Goal: Information Seeking & Learning: Learn about a topic

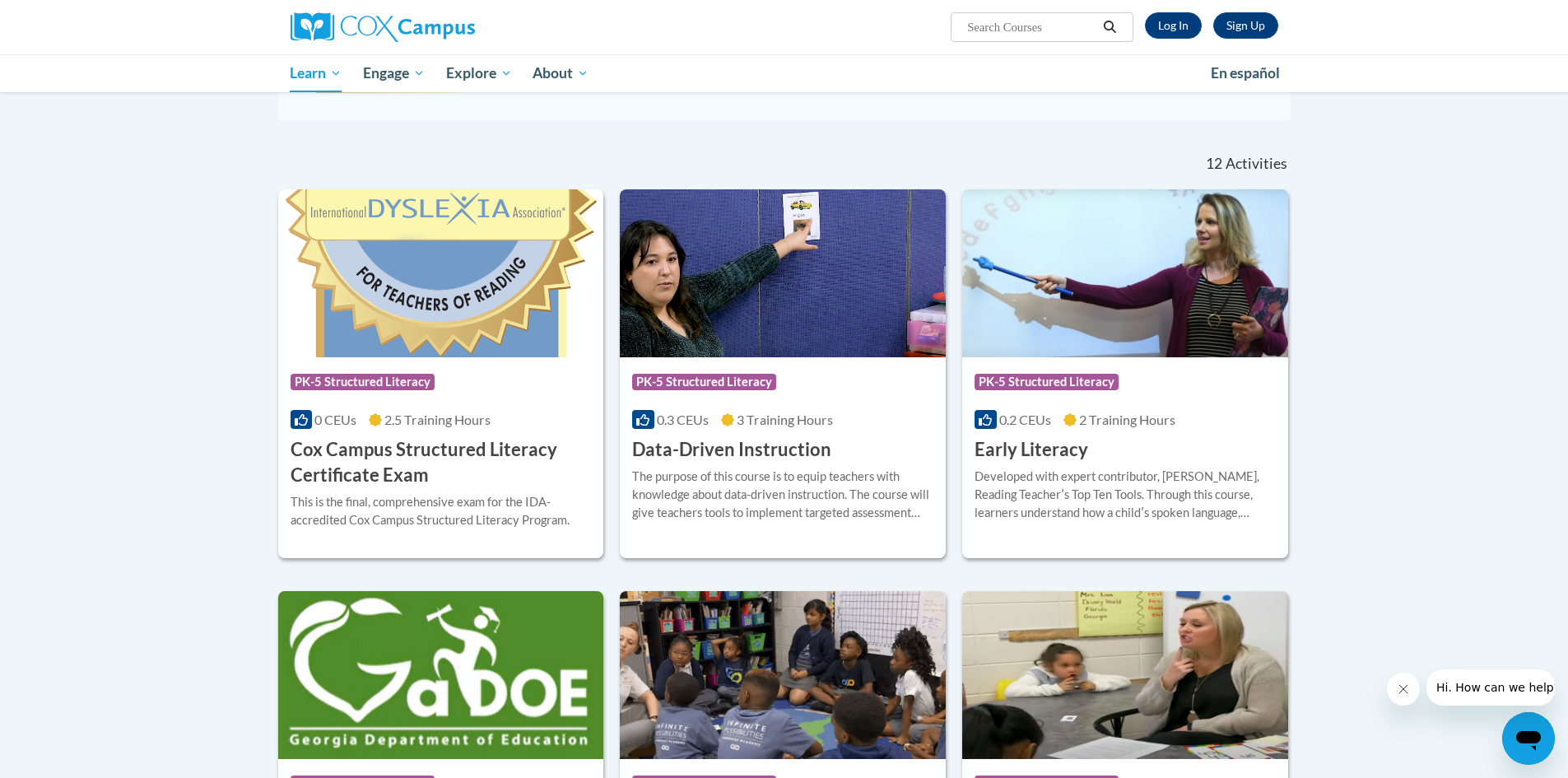
scroll to position [494, 0]
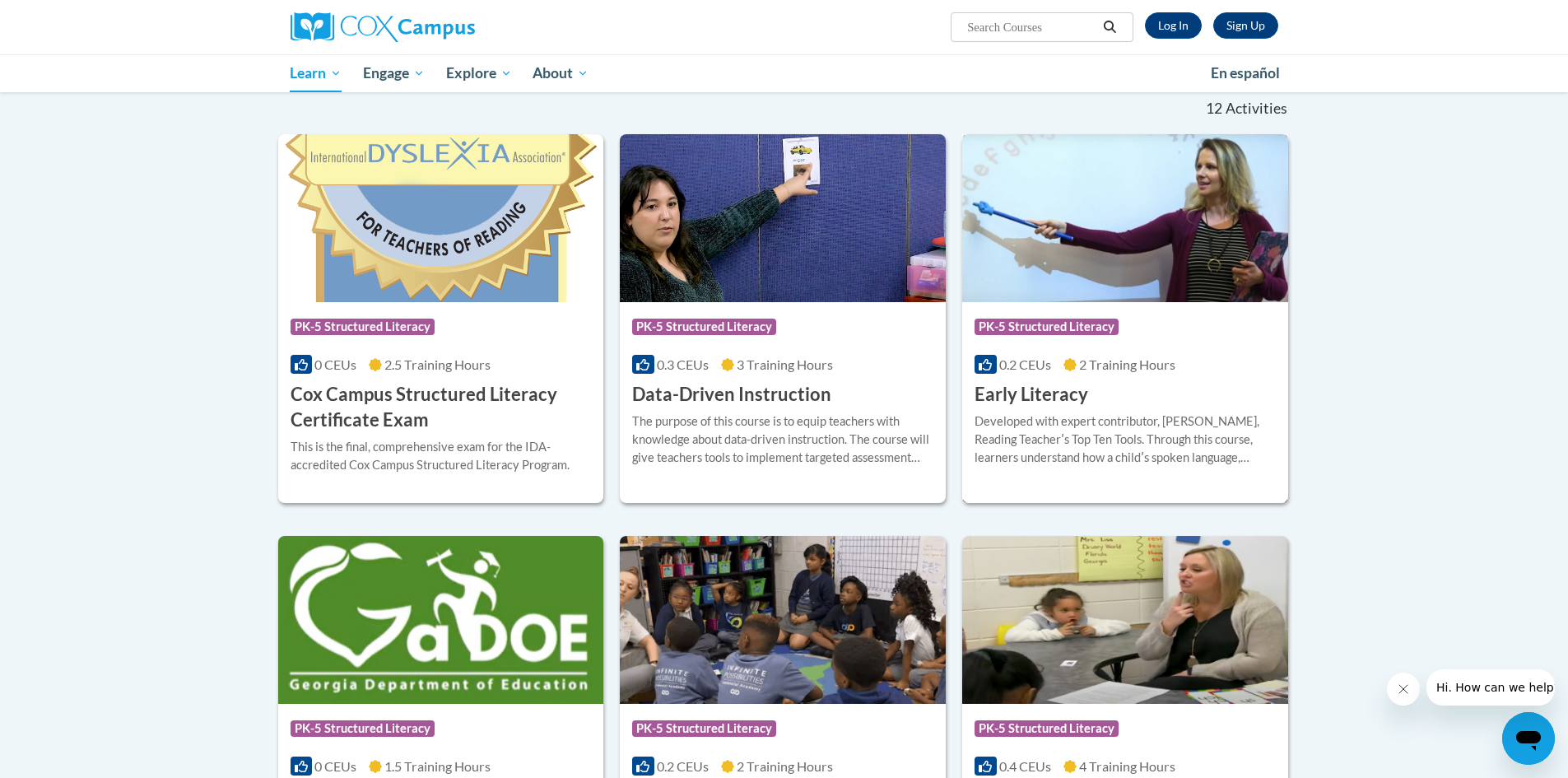
click at [1045, 389] on h3 "Early Literacy" at bounding box center [1031, 394] width 114 height 25
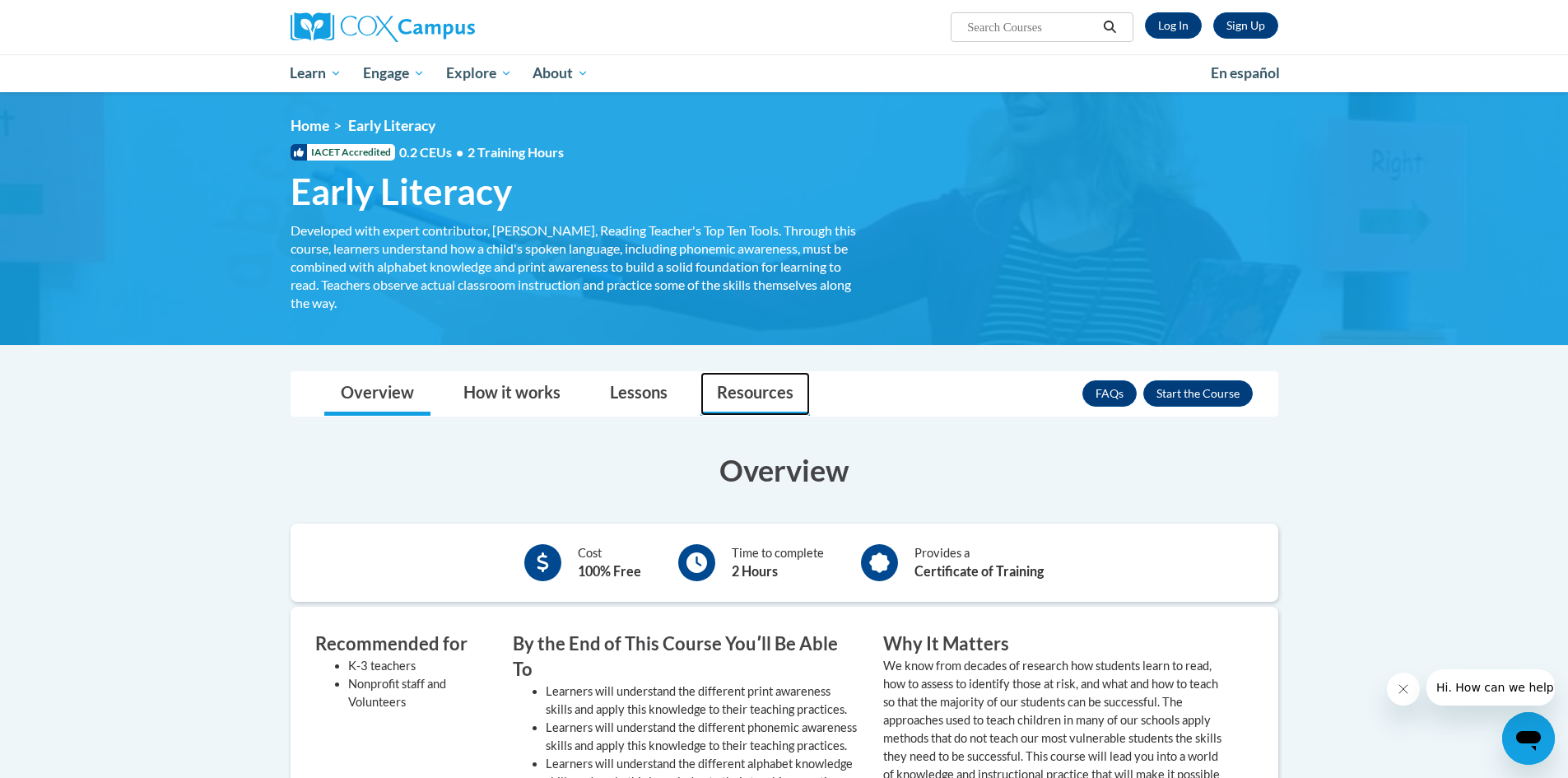
click at [755, 389] on link "Resources" at bounding box center [755, 393] width 109 height 43
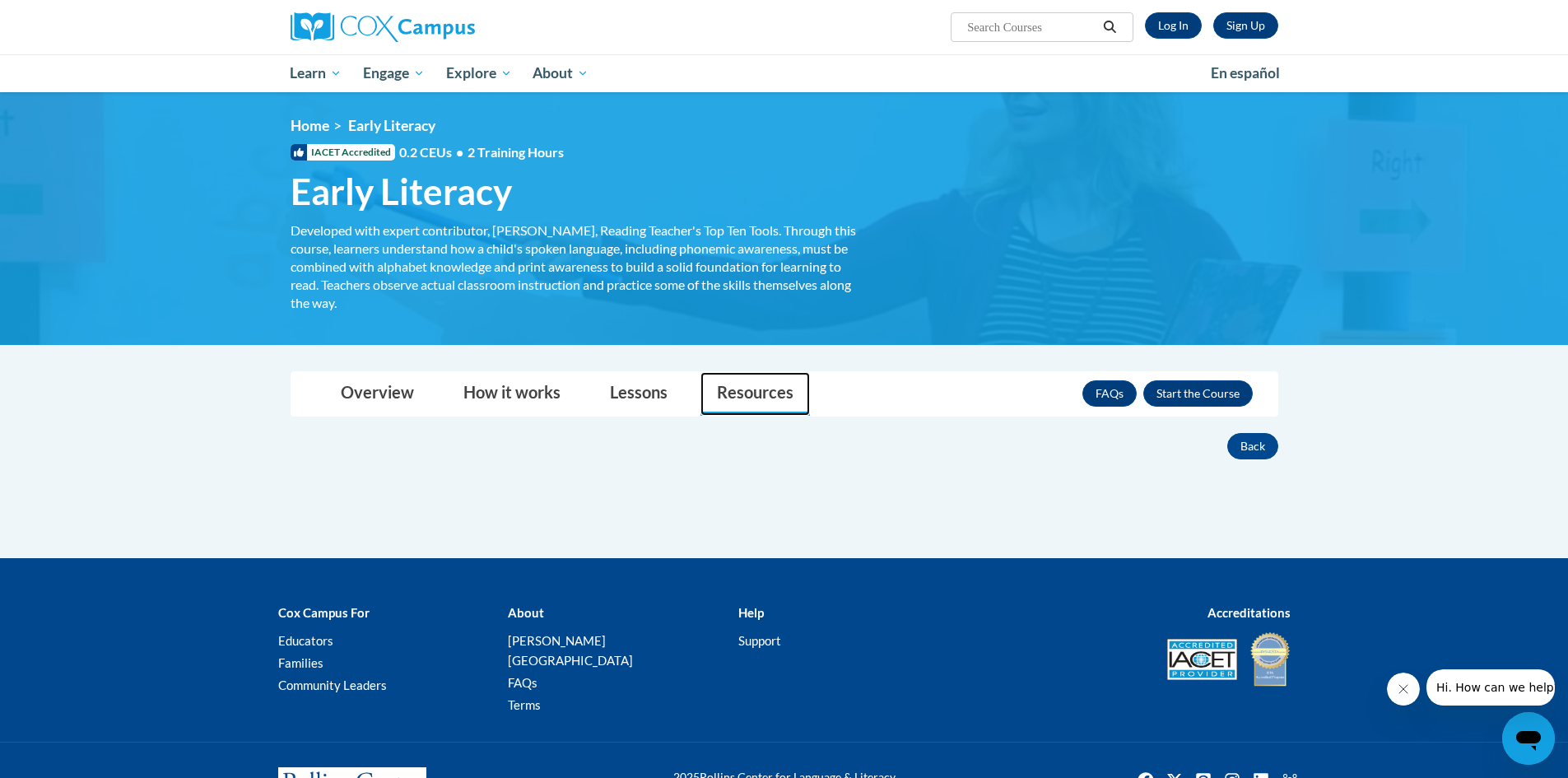
click at [749, 403] on link "Resources" at bounding box center [755, 393] width 109 height 43
click at [646, 393] on link "Lessons" at bounding box center [639, 393] width 91 height 43
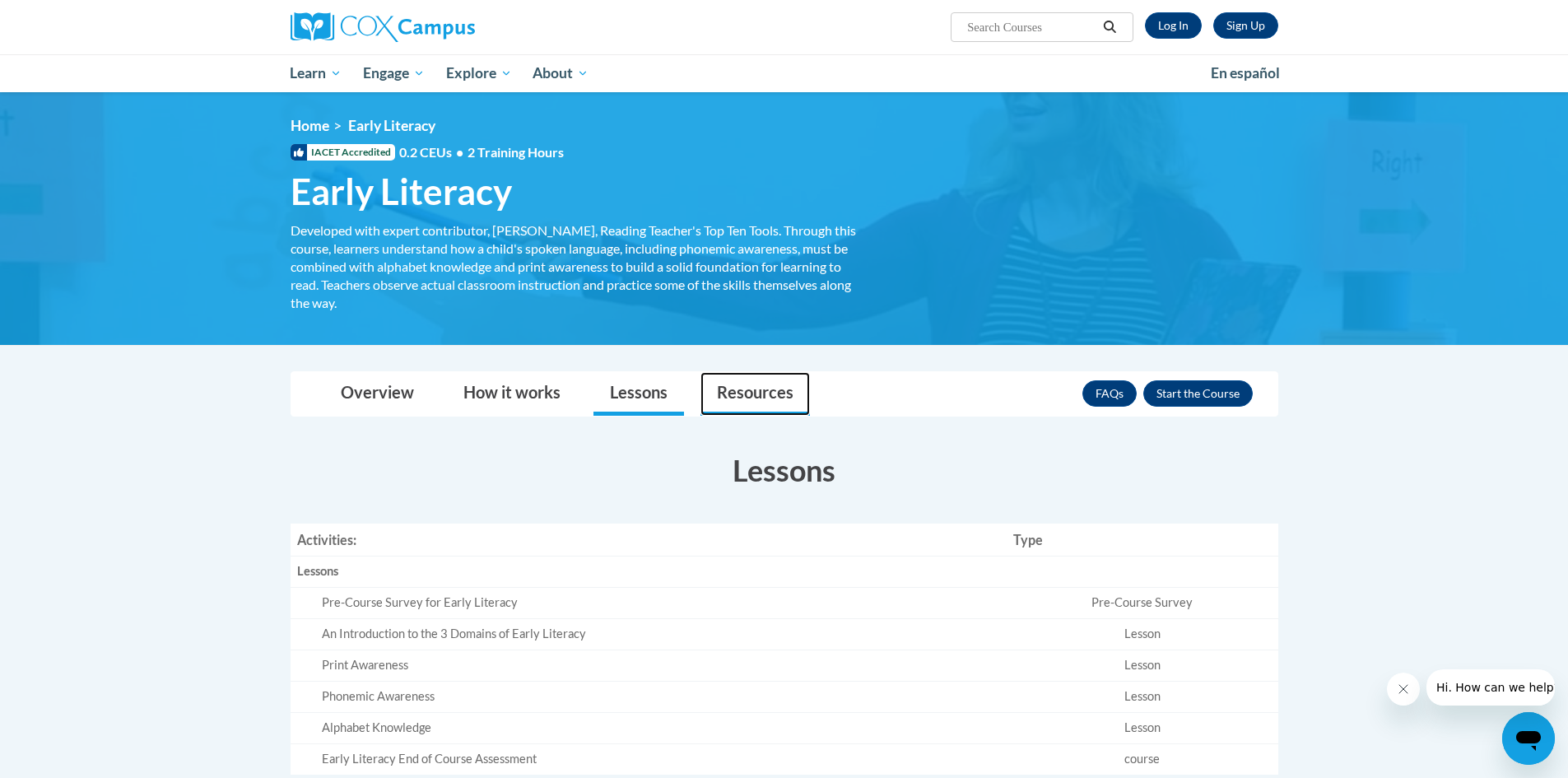
click at [745, 393] on link "Resources" at bounding box center [755, 393] width 109 height 43
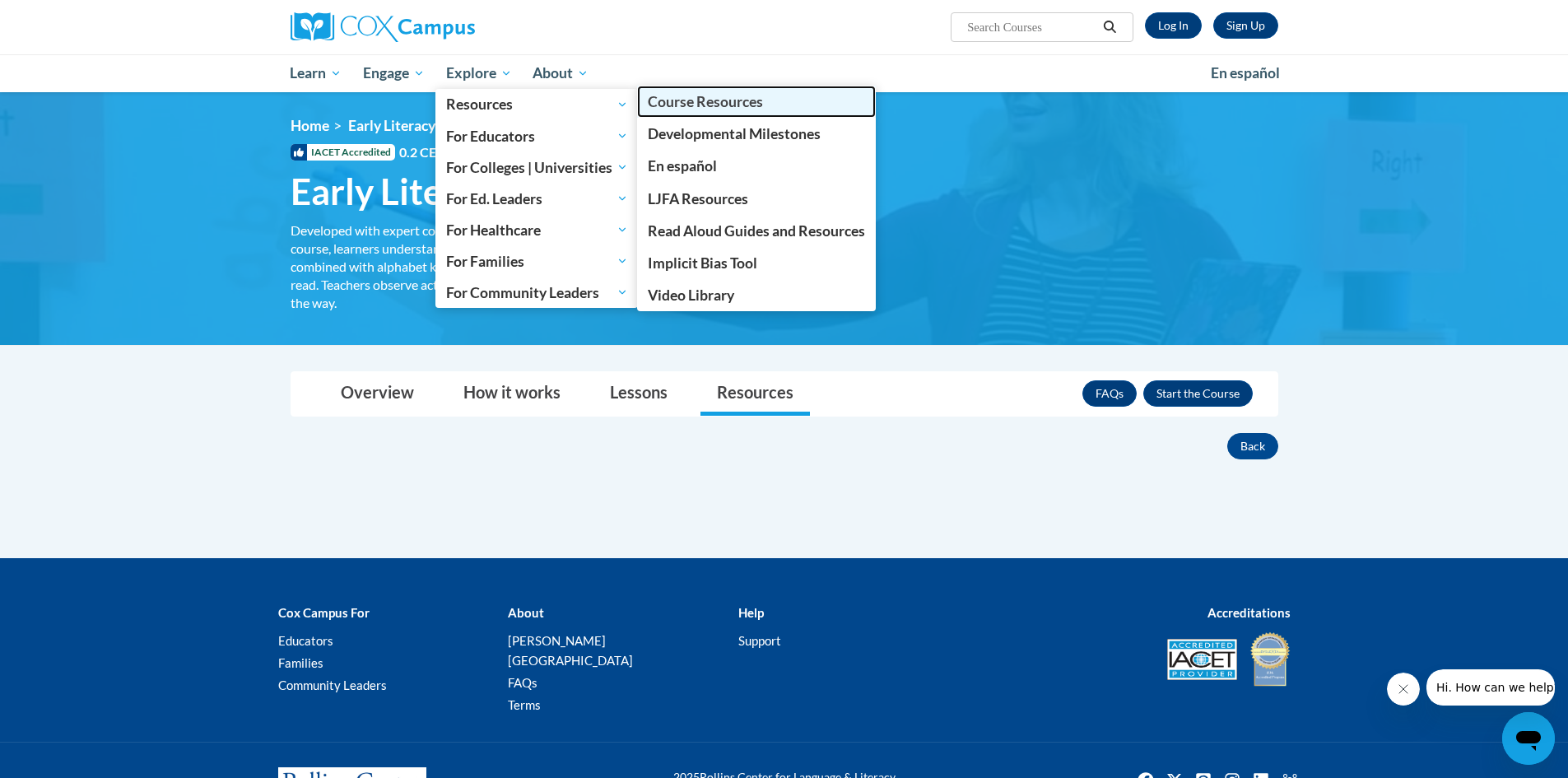
click at [681, 102] on span "Course Resources" at bounding box center [705, 101] width 115 height 17
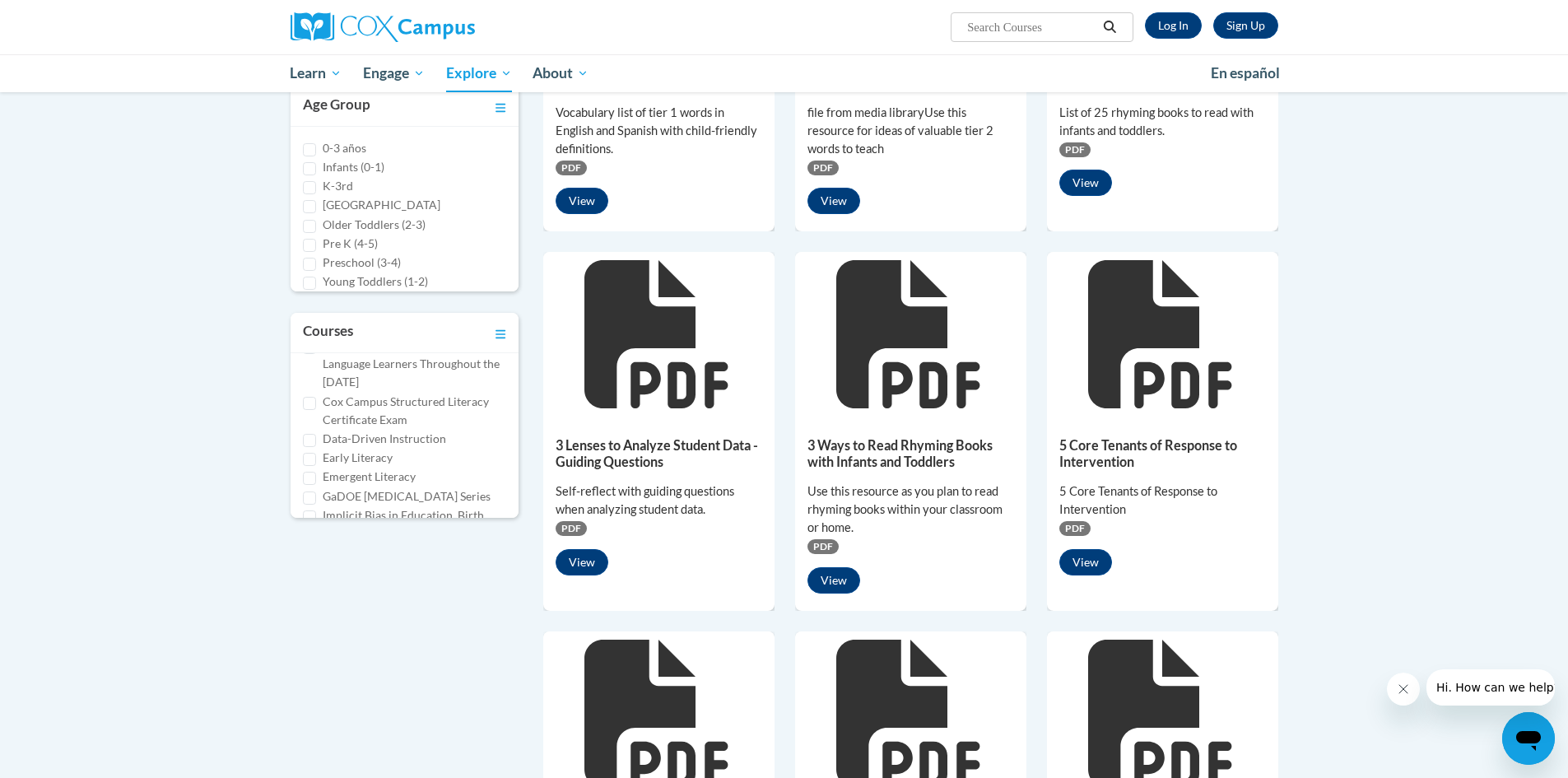
scroll to position [164, 0]
click at [311, 416] on input "Early Literacy" at bounding box center [309, 417] width 14 height 14
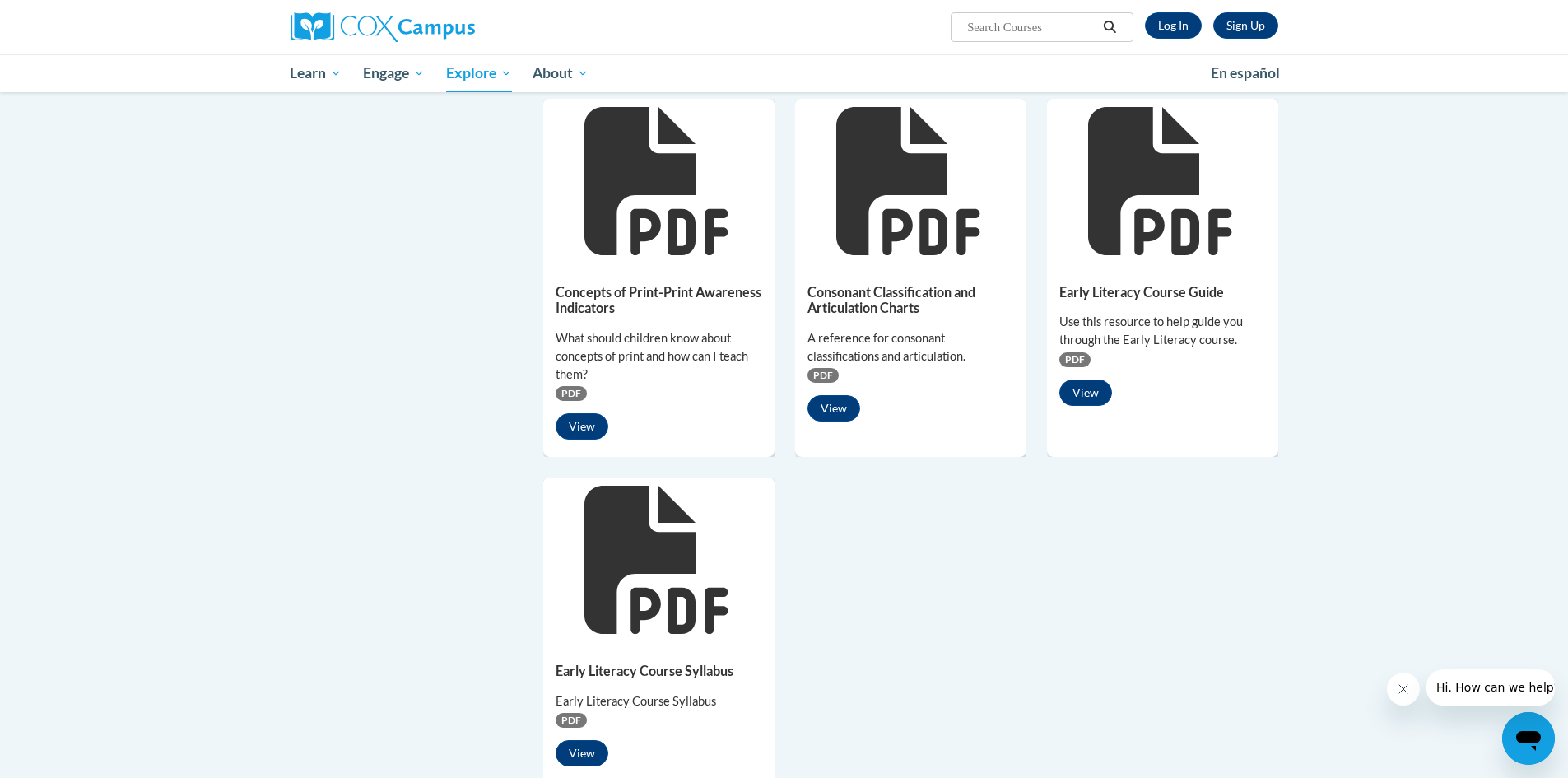
scroll to position [988, 0]
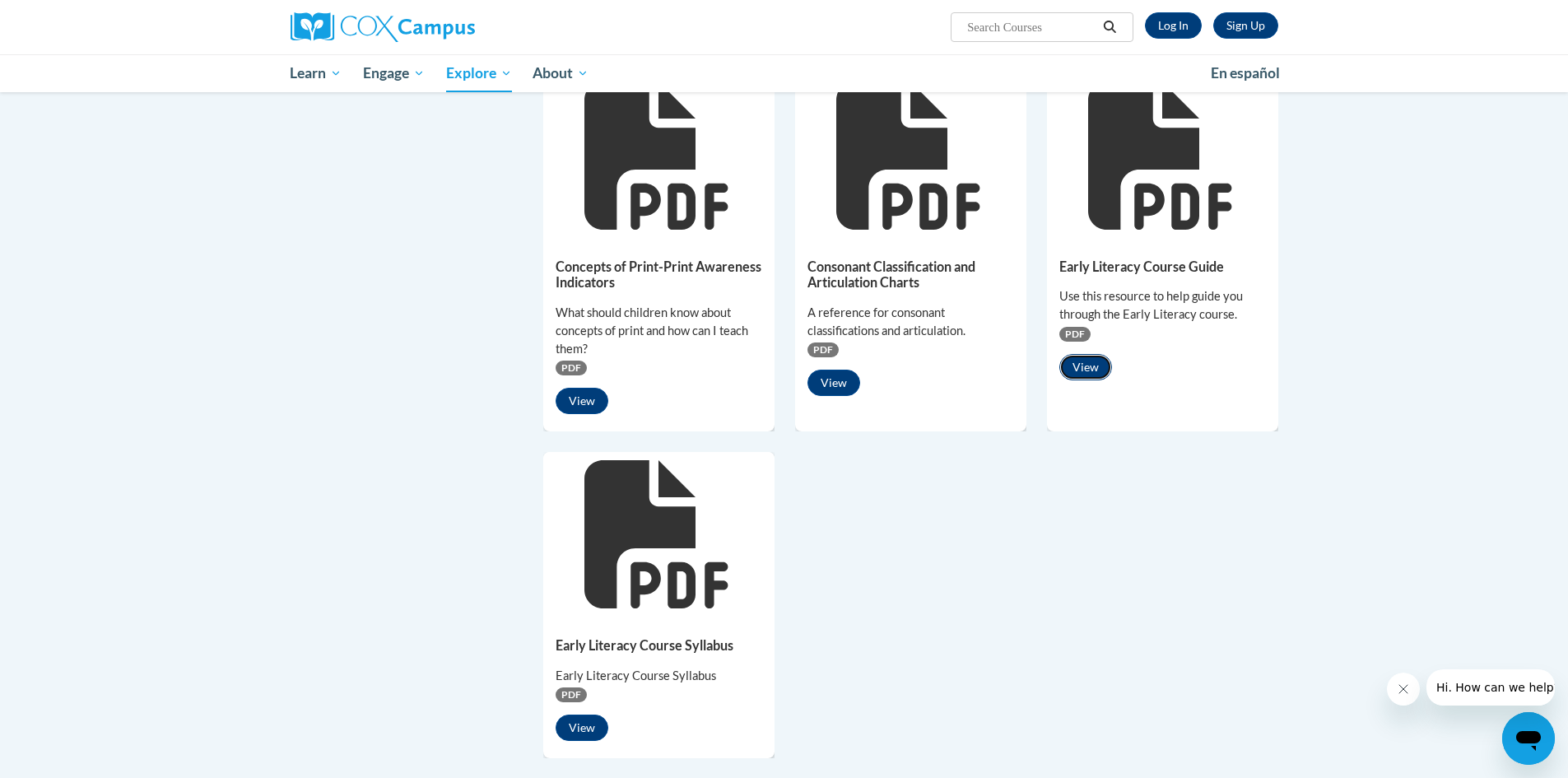
click at [1089, 369] on button "View" at bounding box center [1086, 366] width 53 height 26
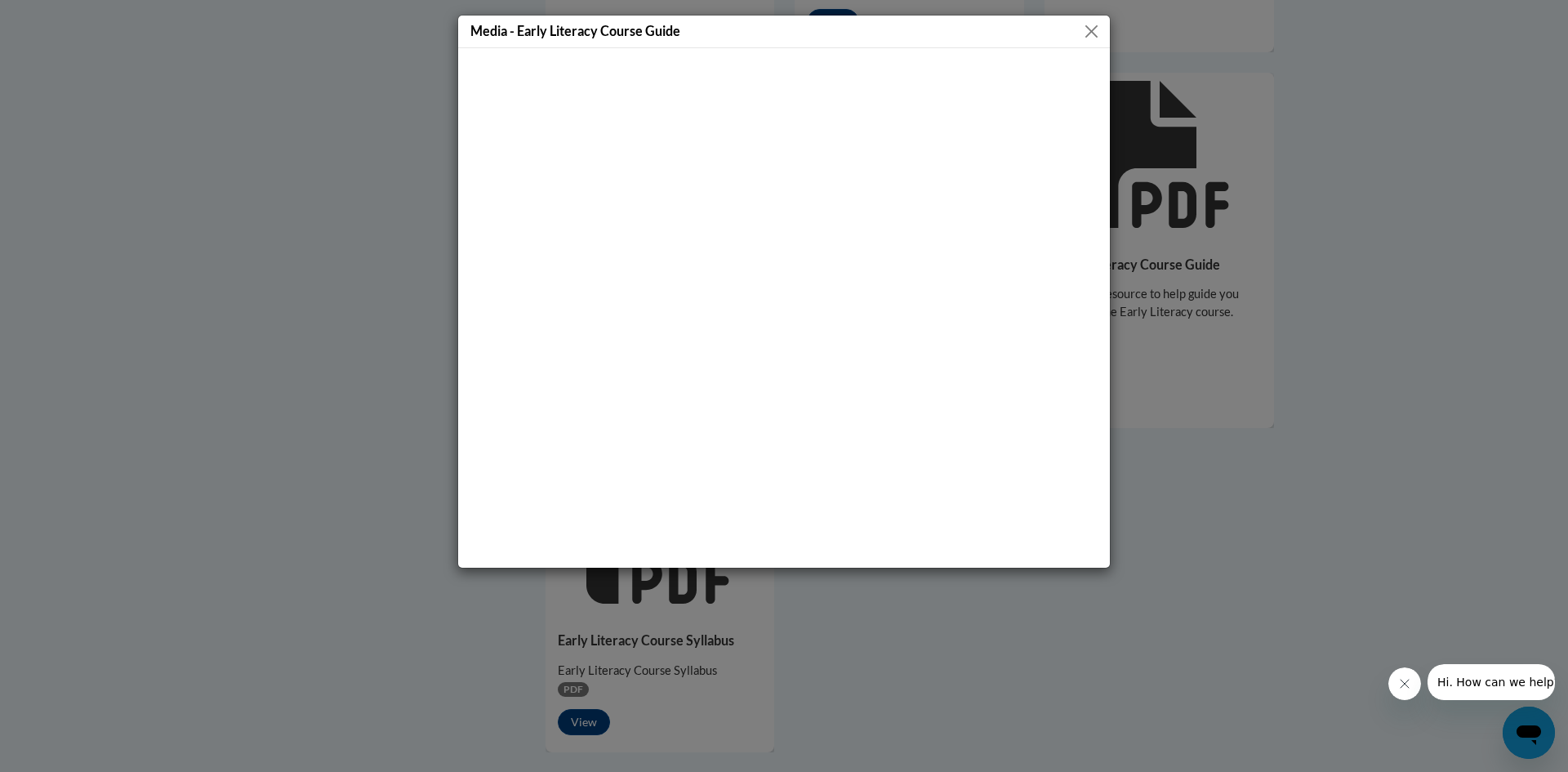
click at [1089, 38] on button "Close" at bounding box center [1091, 31] width 20 height 20
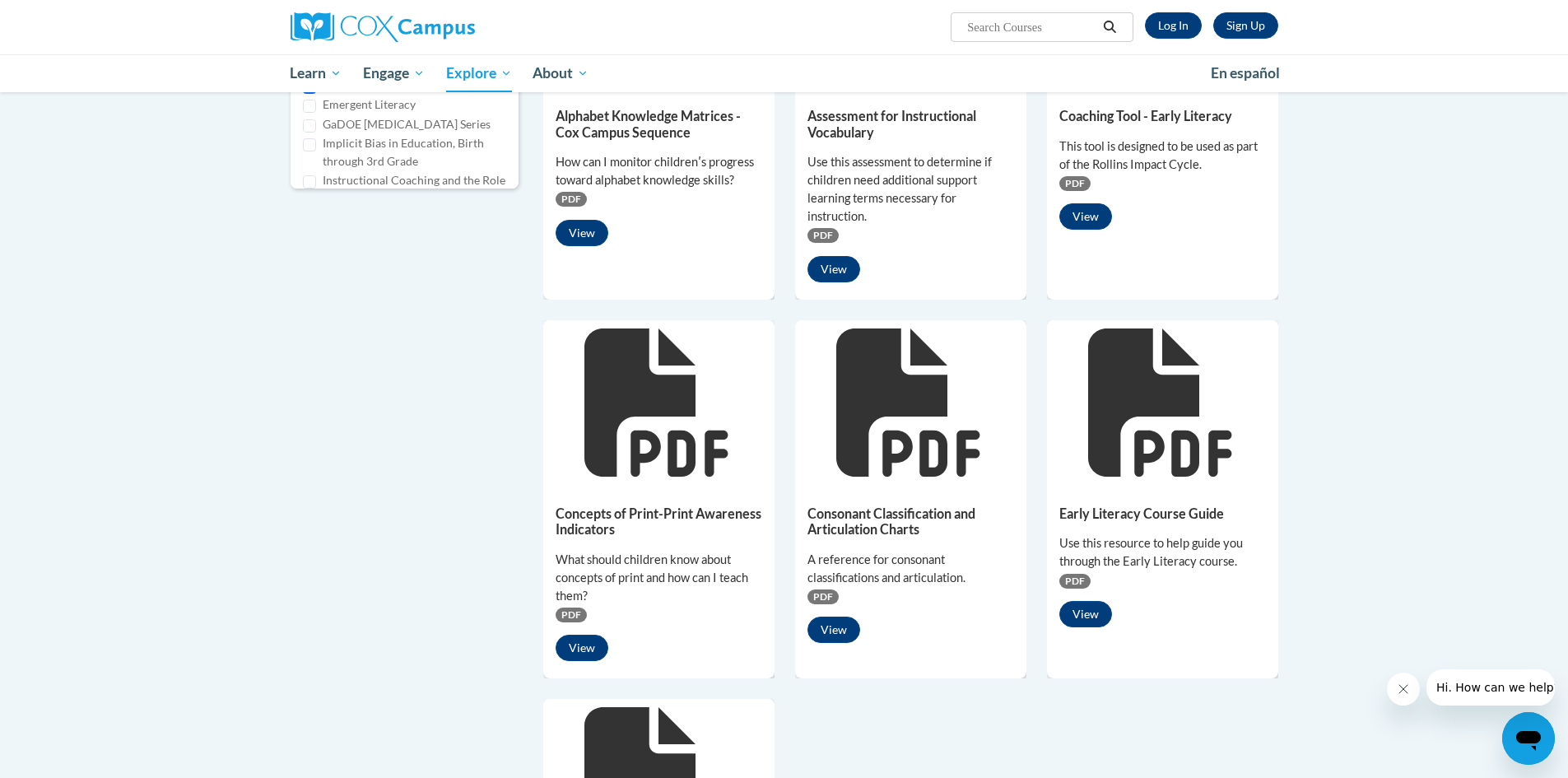
scroll to position [82, 0]
click at [306, 165] on input "Early Literacy" at bounding box center [309, 170] width 14 height 14
checkbox input "false"
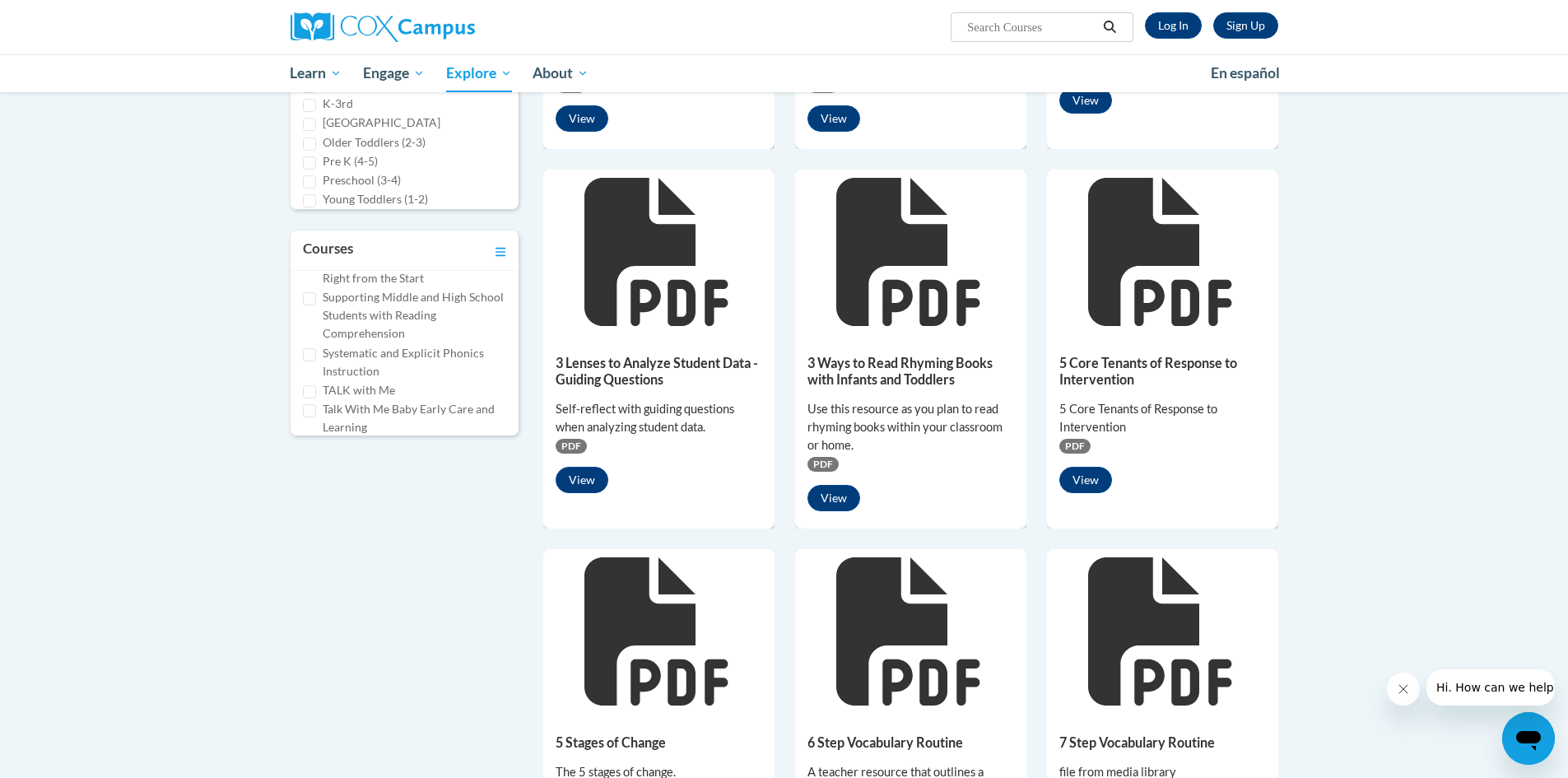
scroll to position [942, 0]
click at [305, 356] on input "Systematic and Explicit Phonics Instruction" at bounding box center [309, 362] width 14 height 14
checkbox input "true"
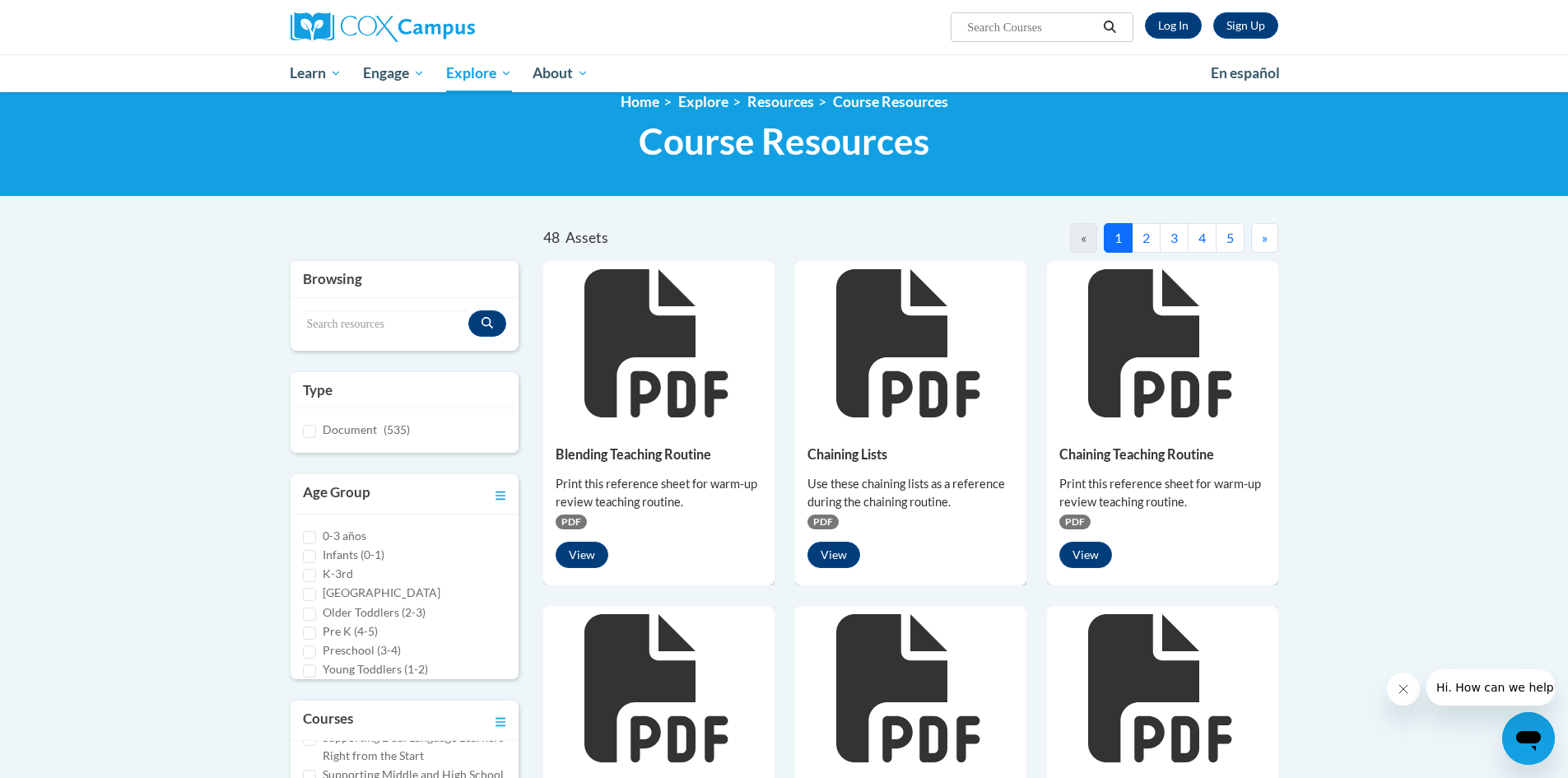
scroll to position [0, 0]
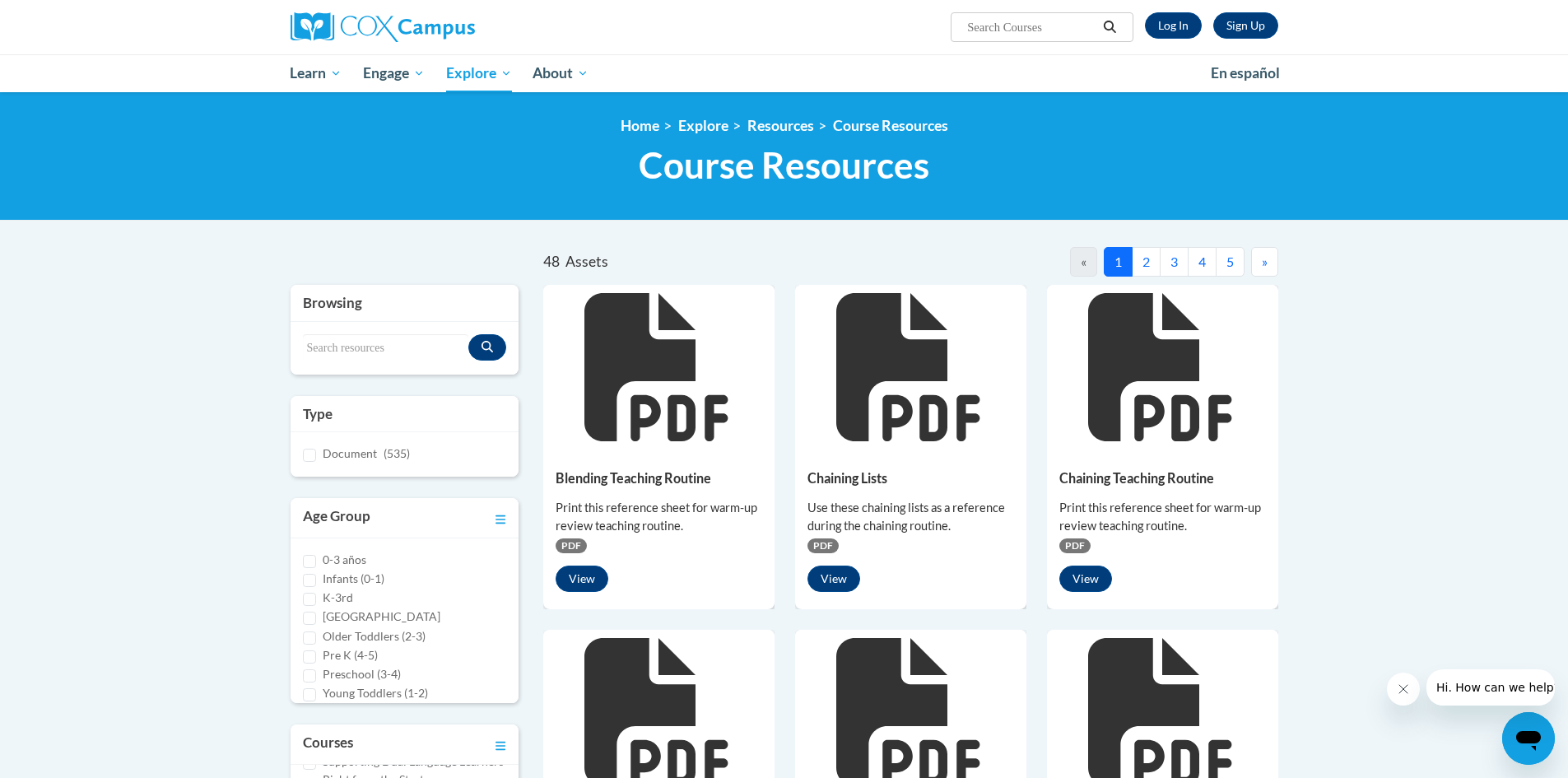
click at [1147, 264] on button "2" at bounding box center [1147, 261] width 29 height 30
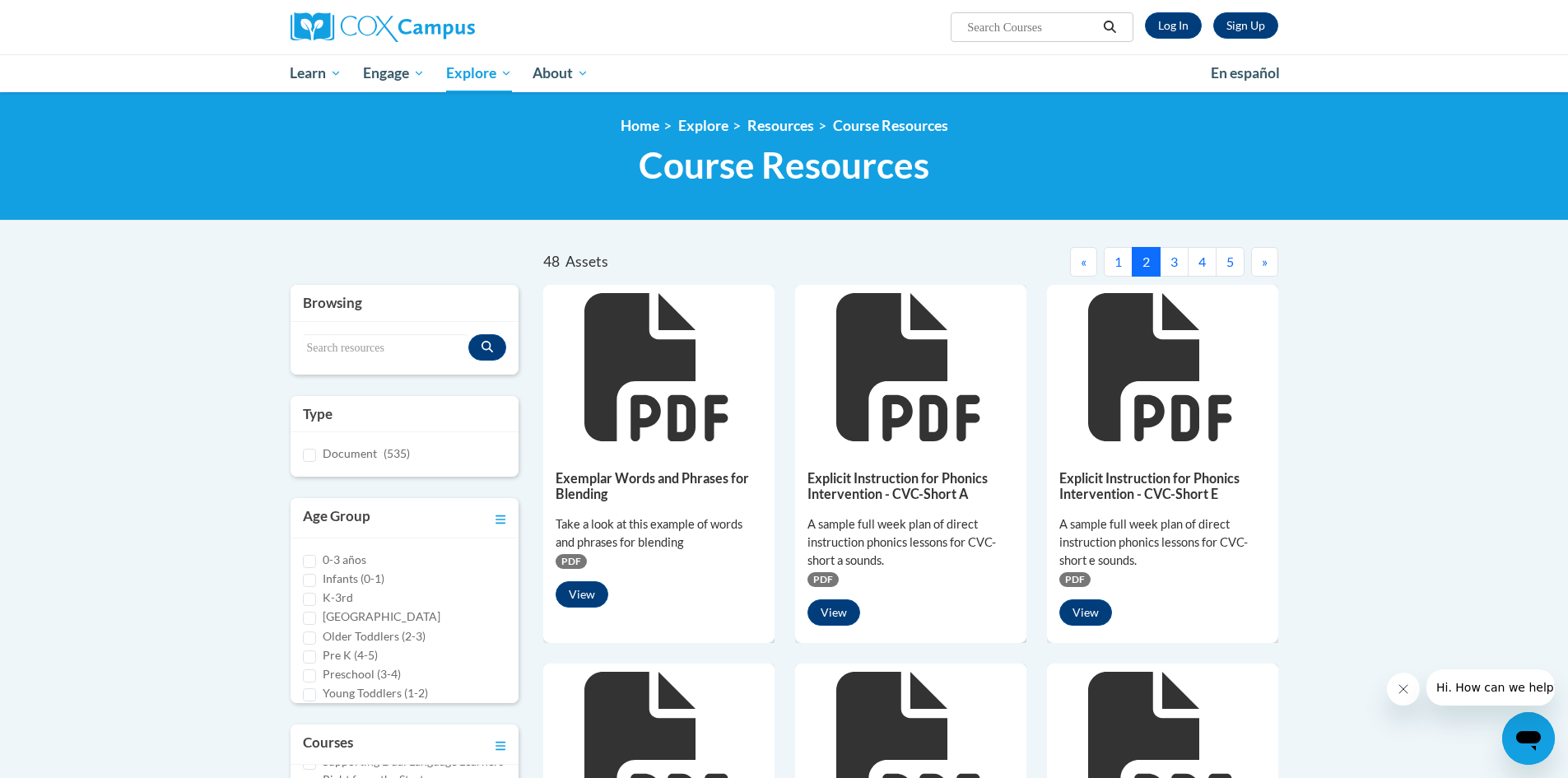
click at [1171, 260] on button "3" at bounding box center [1175, 261] width 29 height 30
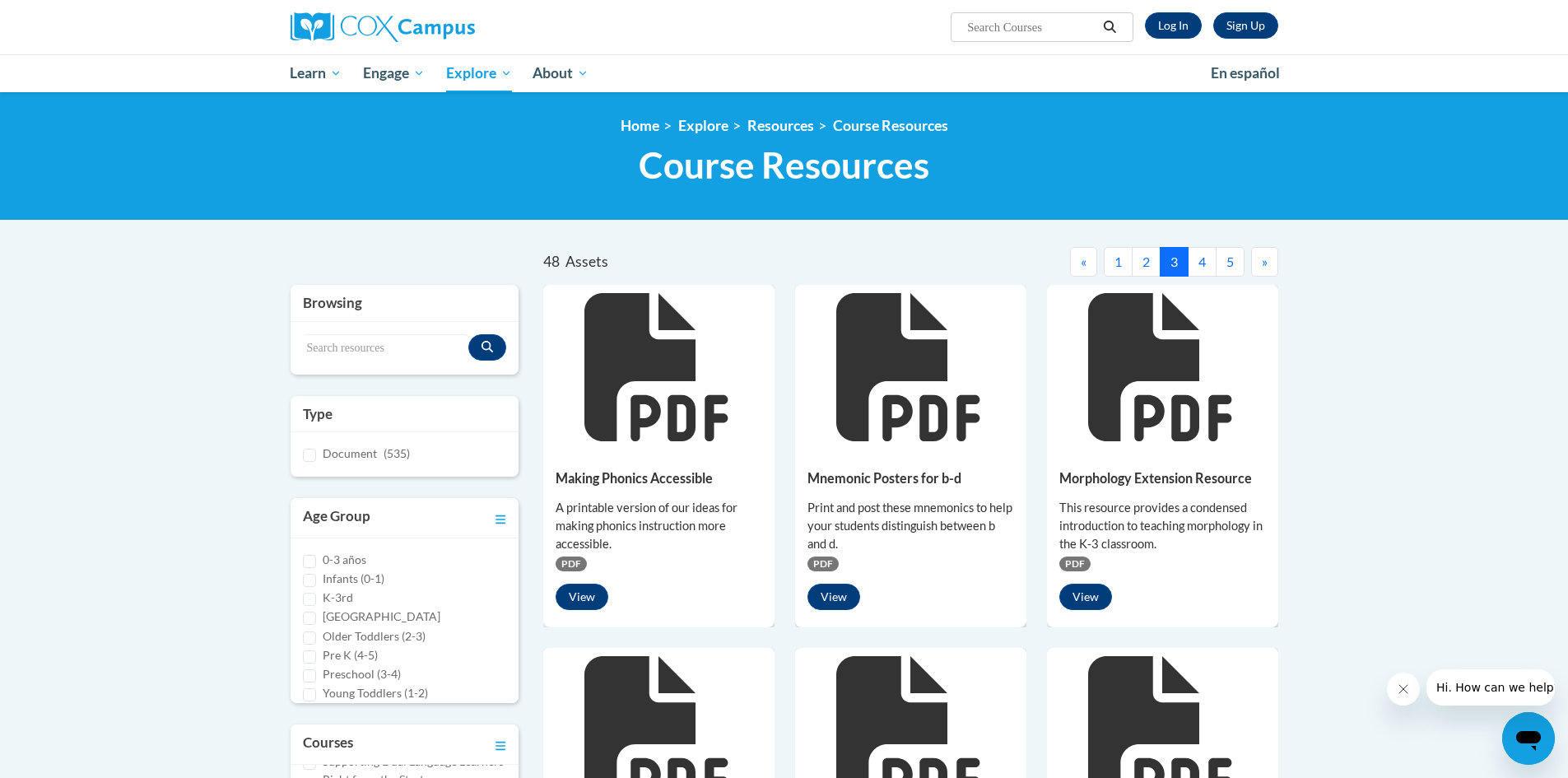
click at [1199, 267] on button "4" at bounding box center [1203, 261] width 29 height 30
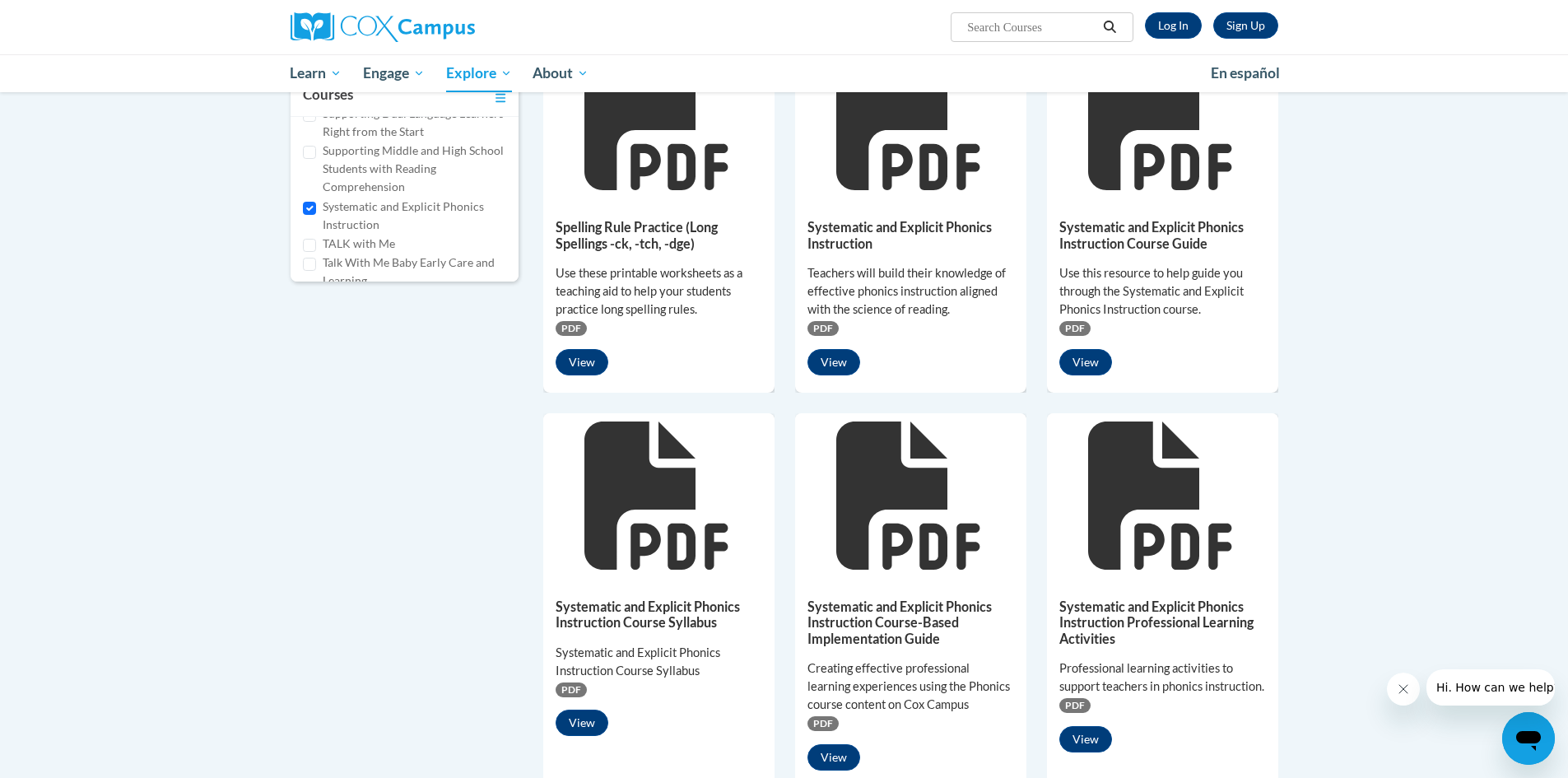
scroll to position [658, 0]
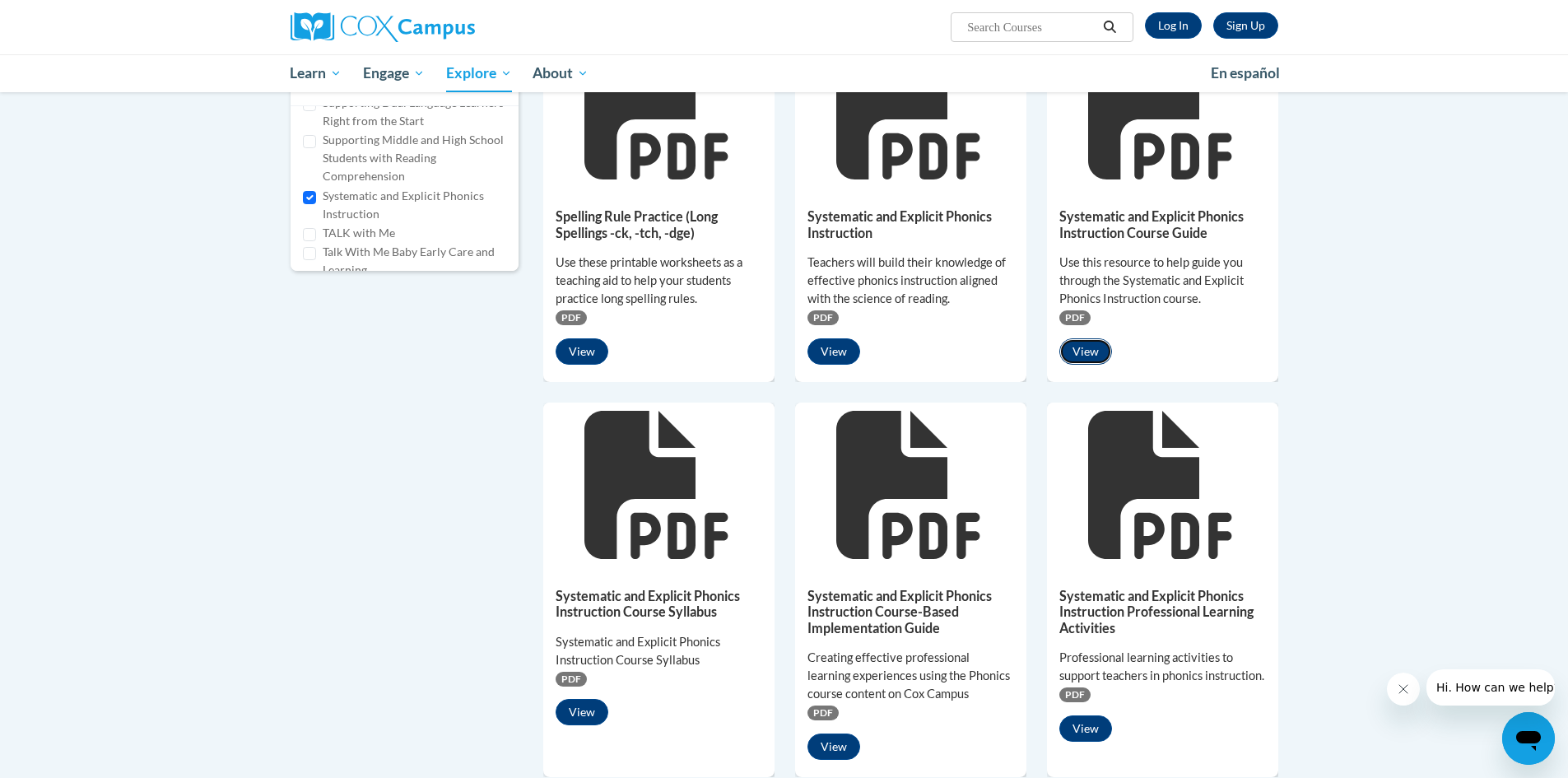
click at [1089, 354] on button "View" at bounding box center [1086, 351] width 53 height 26
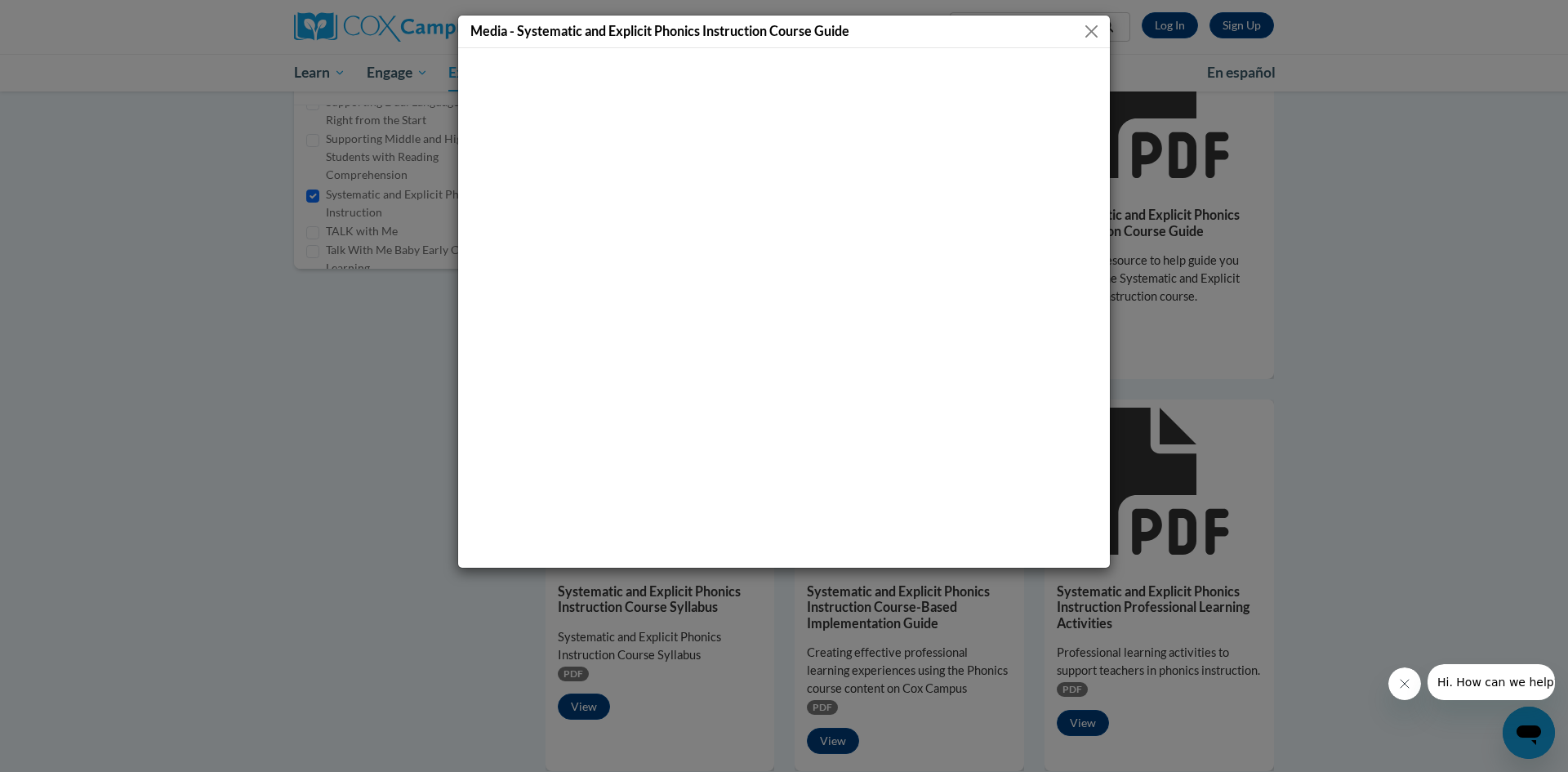
click at [1094, 33] on button "Close" at bounding box center [1091, 31] width 20 height 20
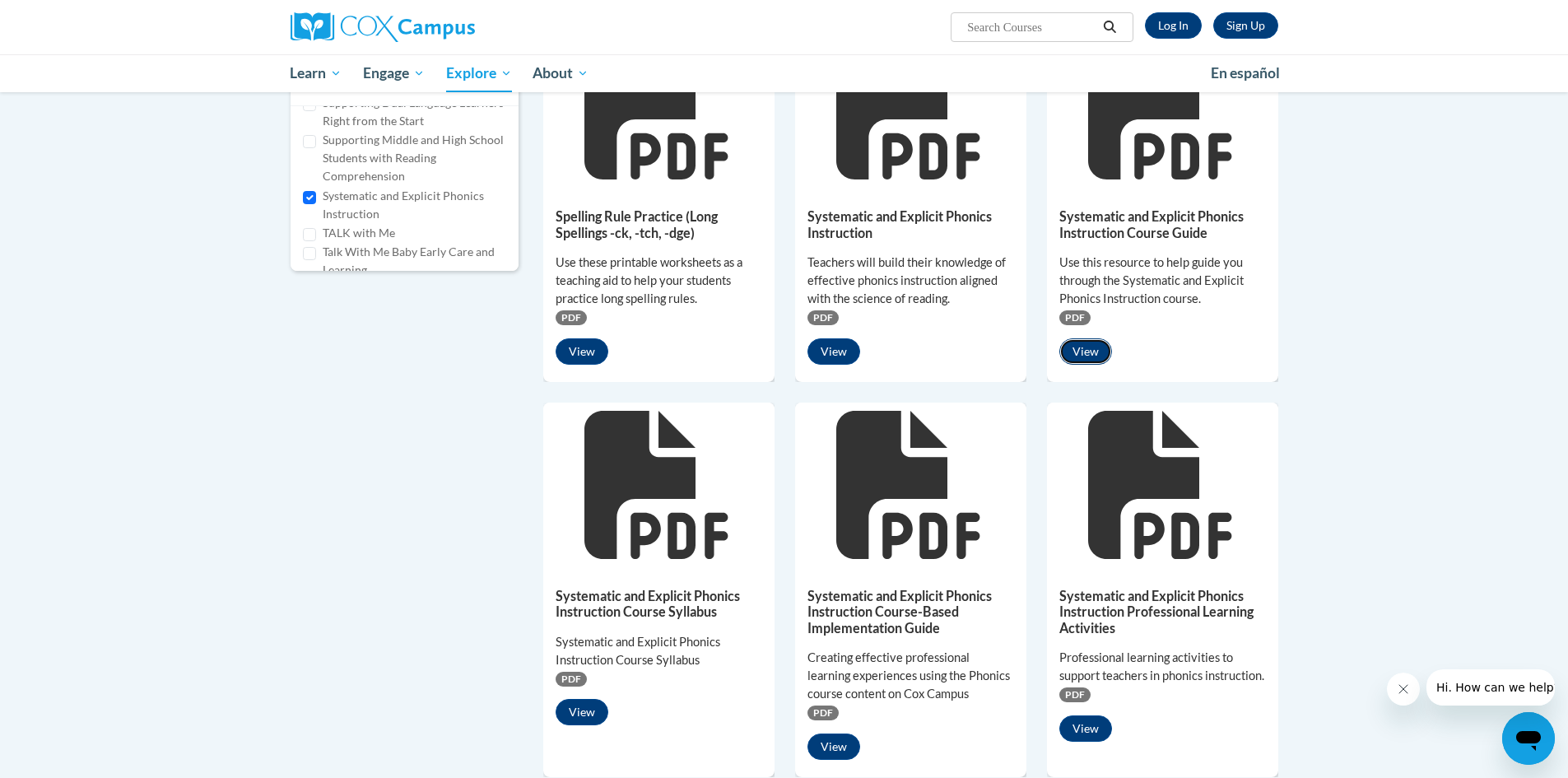
click at [1090, 347] on button "View" at bounding box center [1086, 351] width 53 height 26
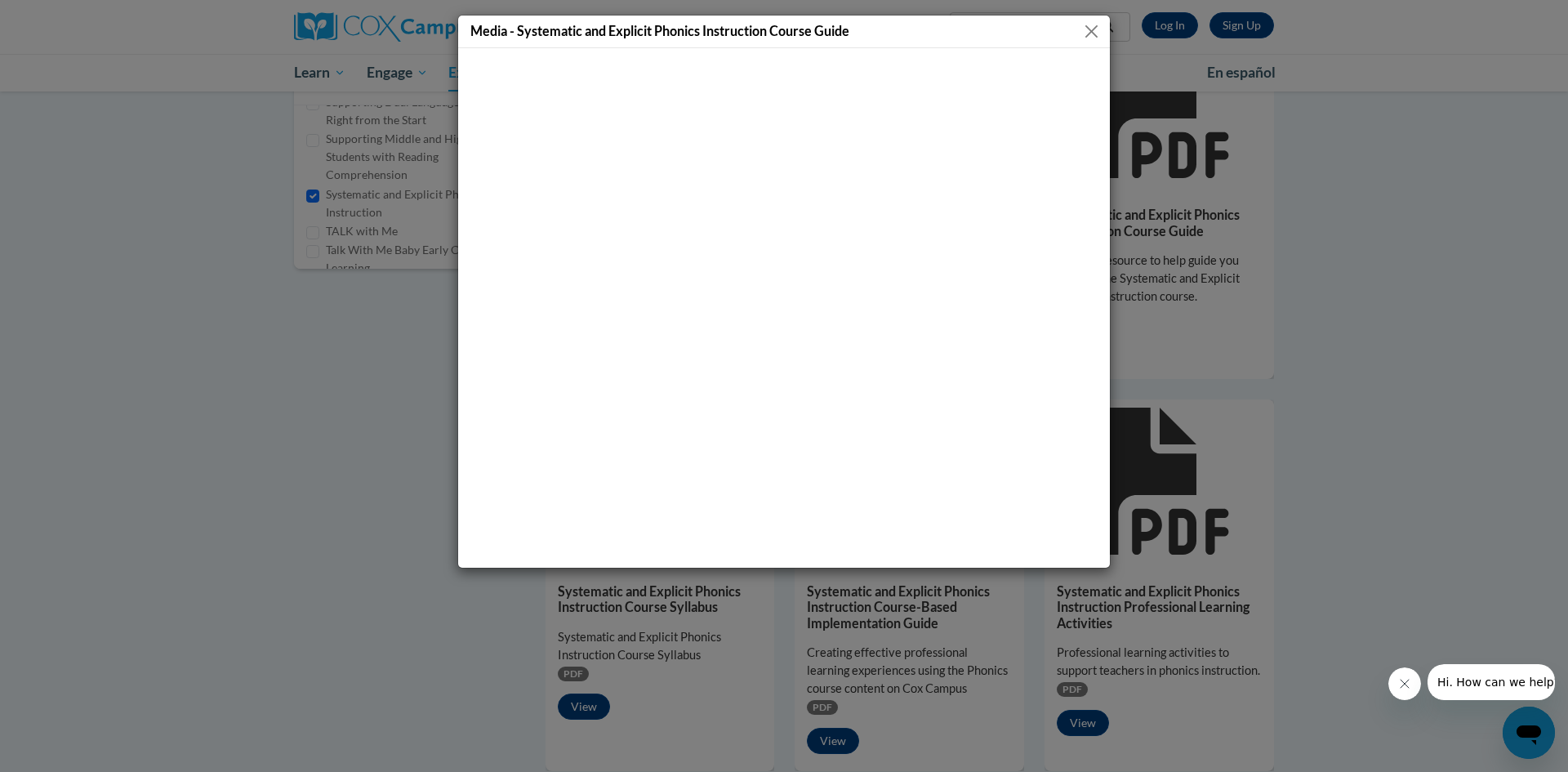
click at [1088, 29] on button "Close" at bounding box center [1091, 31] width 20 height 20
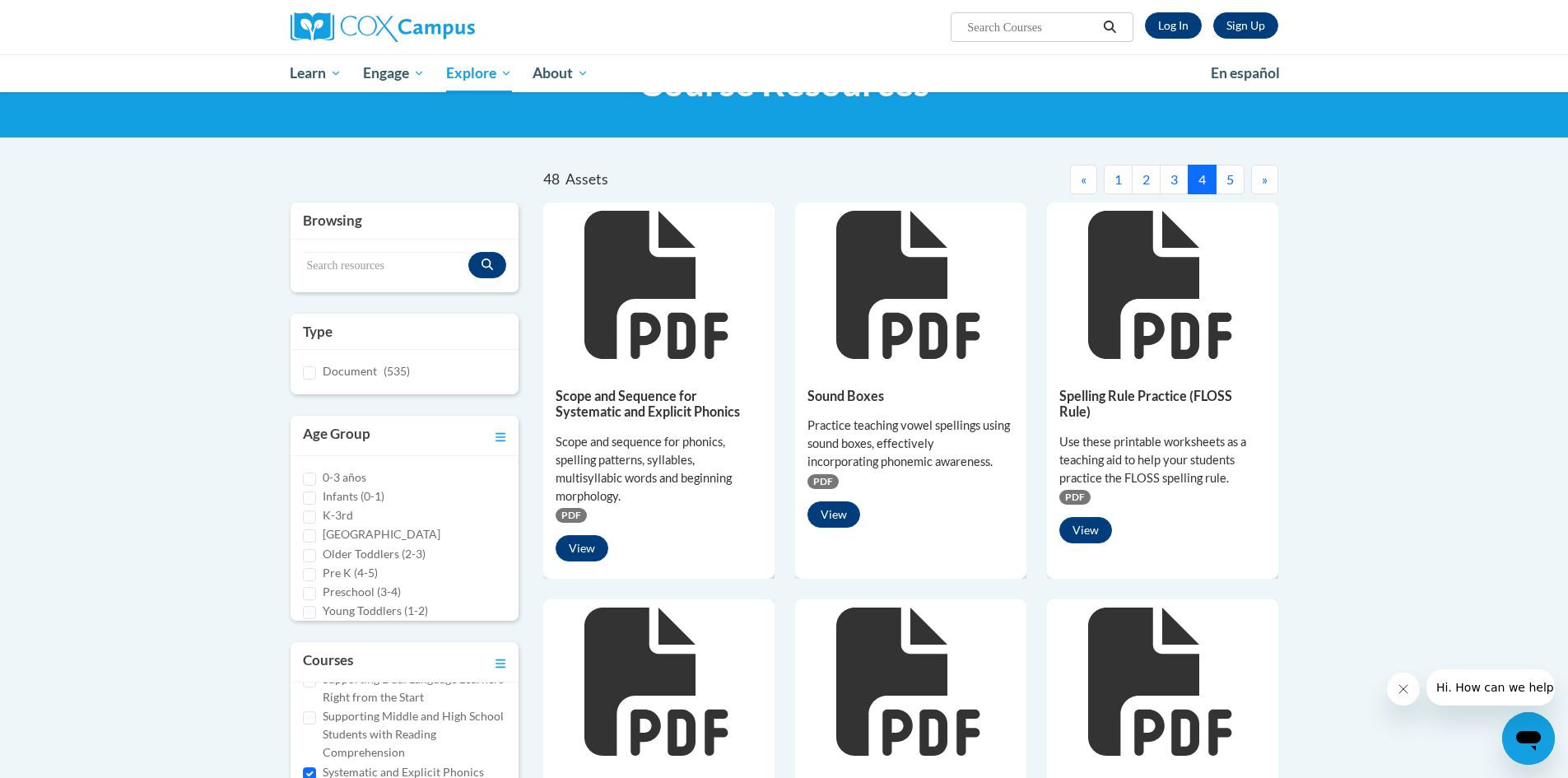
scroll to position [0, 0]
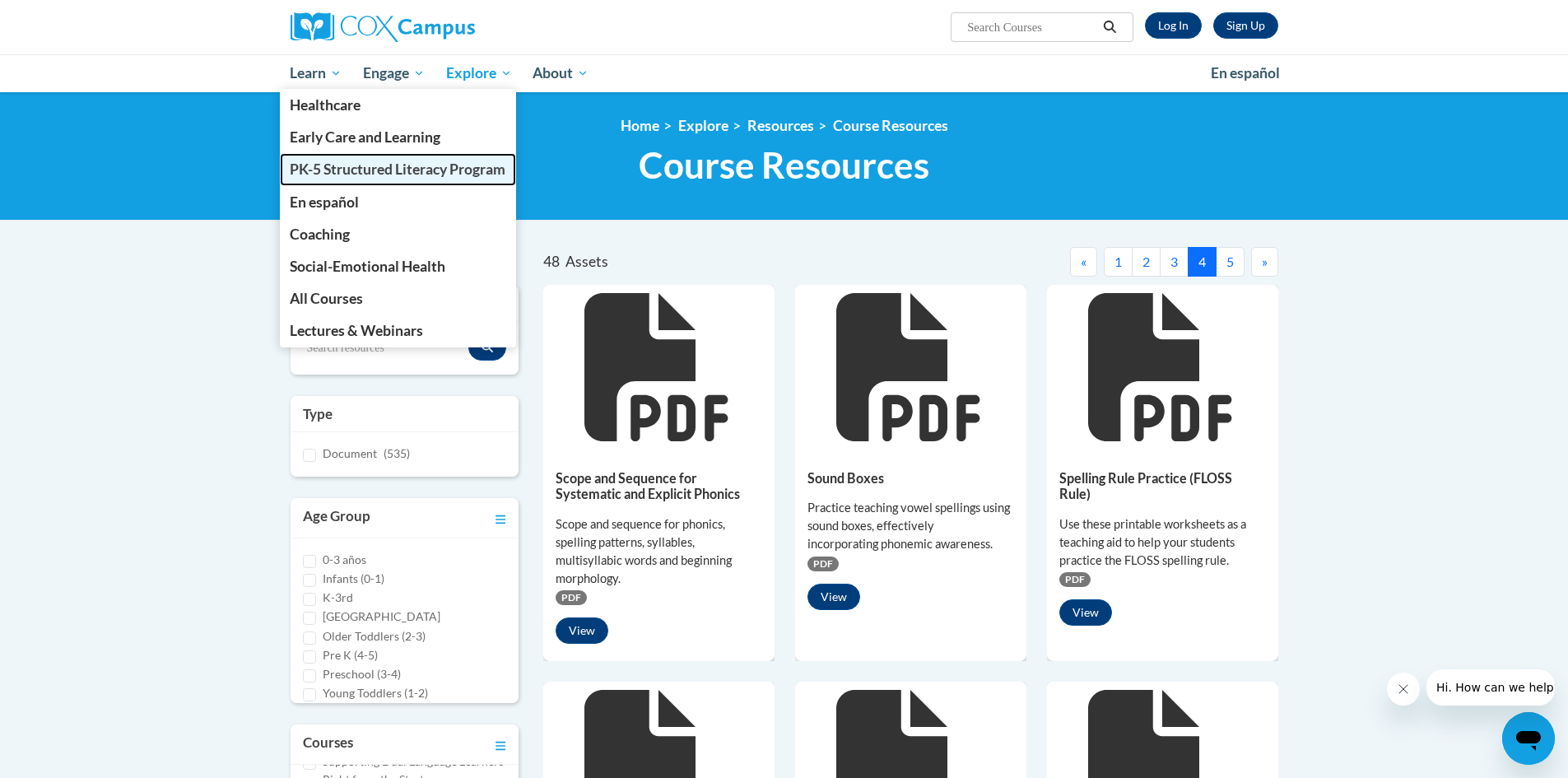
click at [341, 163] on span "PK-5 Structured Literacy Program" at bounding box center [397, 169] width 216 height 17
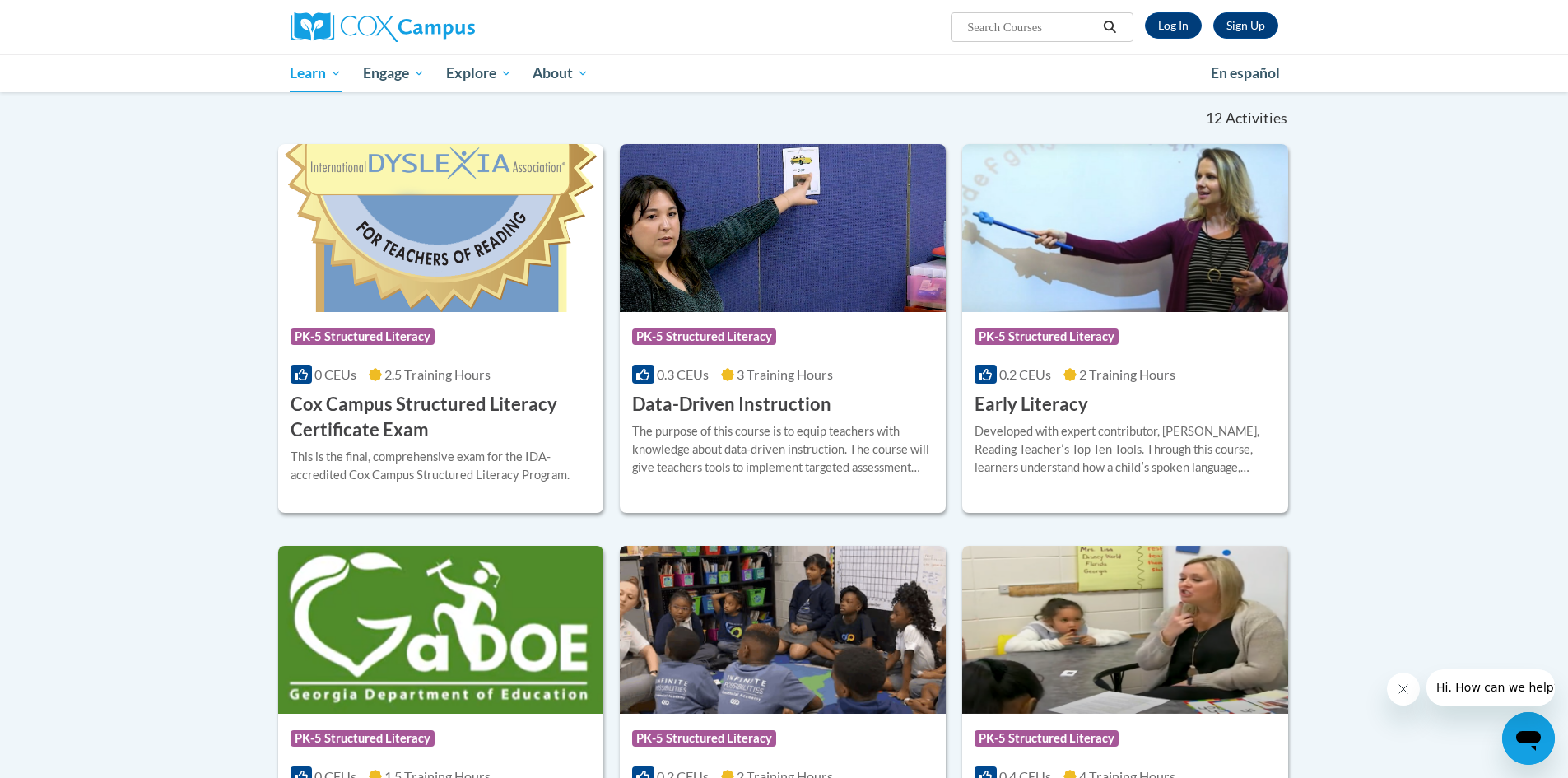
scroll to position [494, 0]
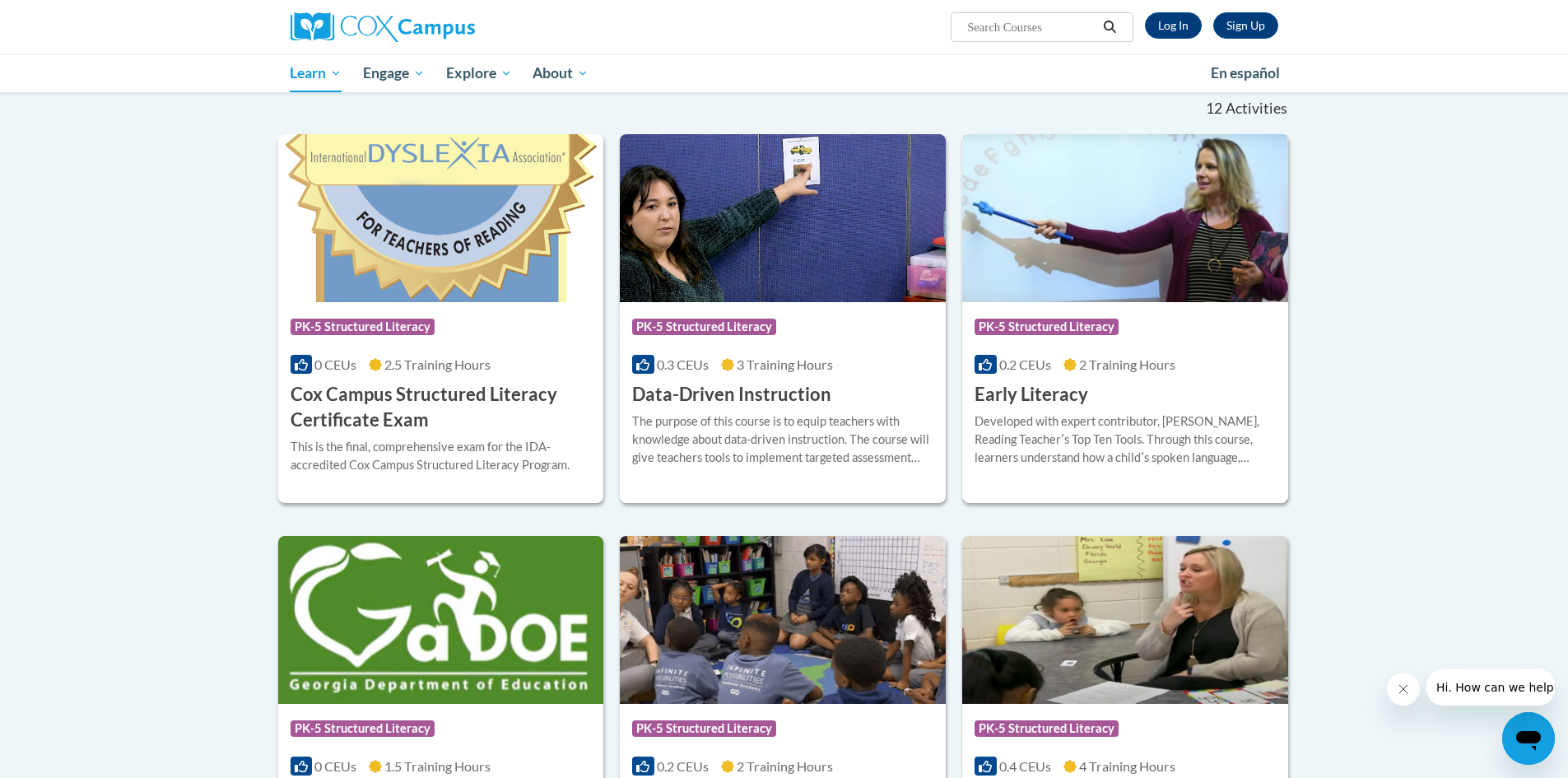
click at [1024, 391] on h3 "Early Literacy" at bounding box center [1031, 394] width 114 height 25
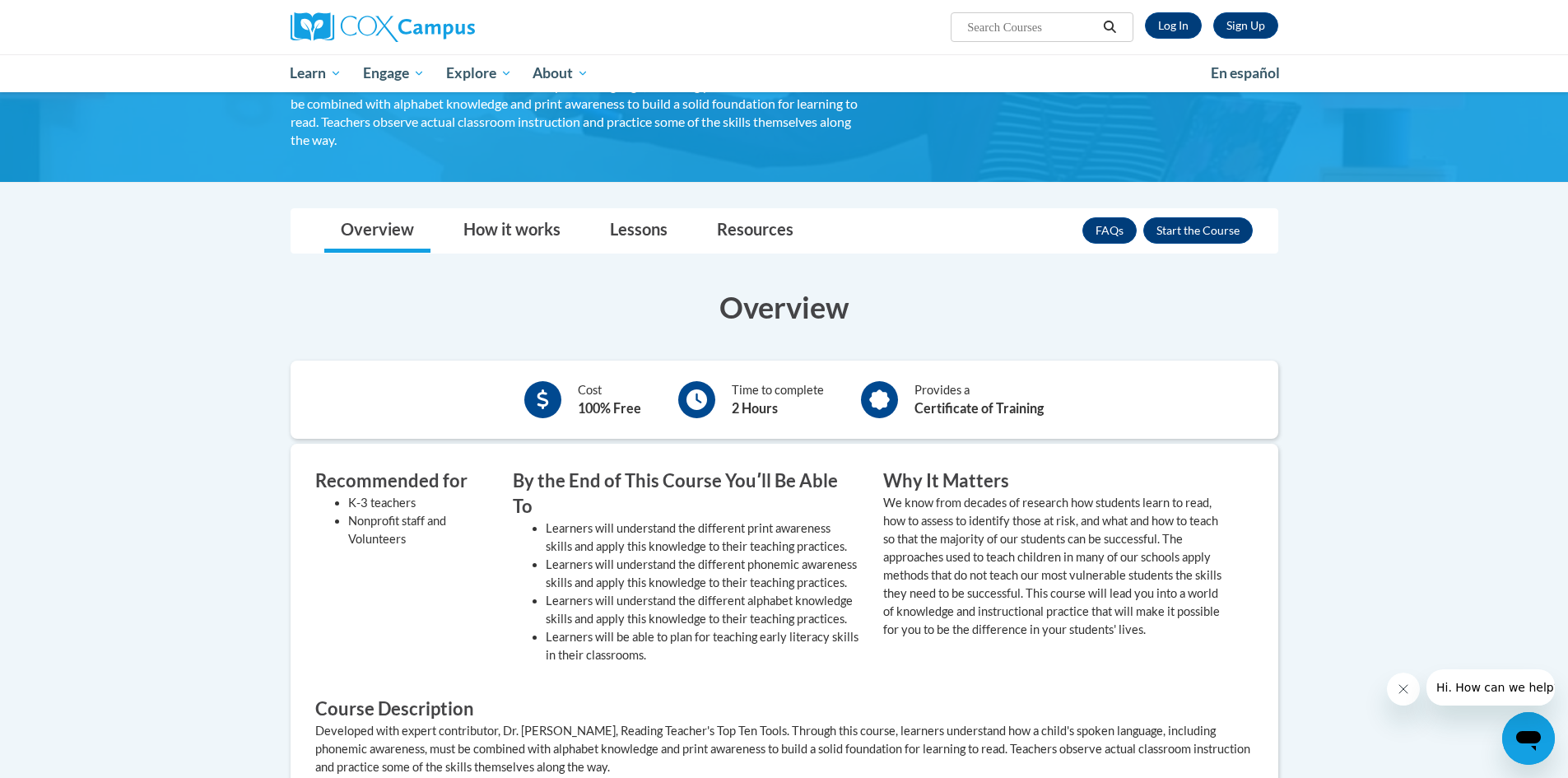
scroll to position [164, 0]
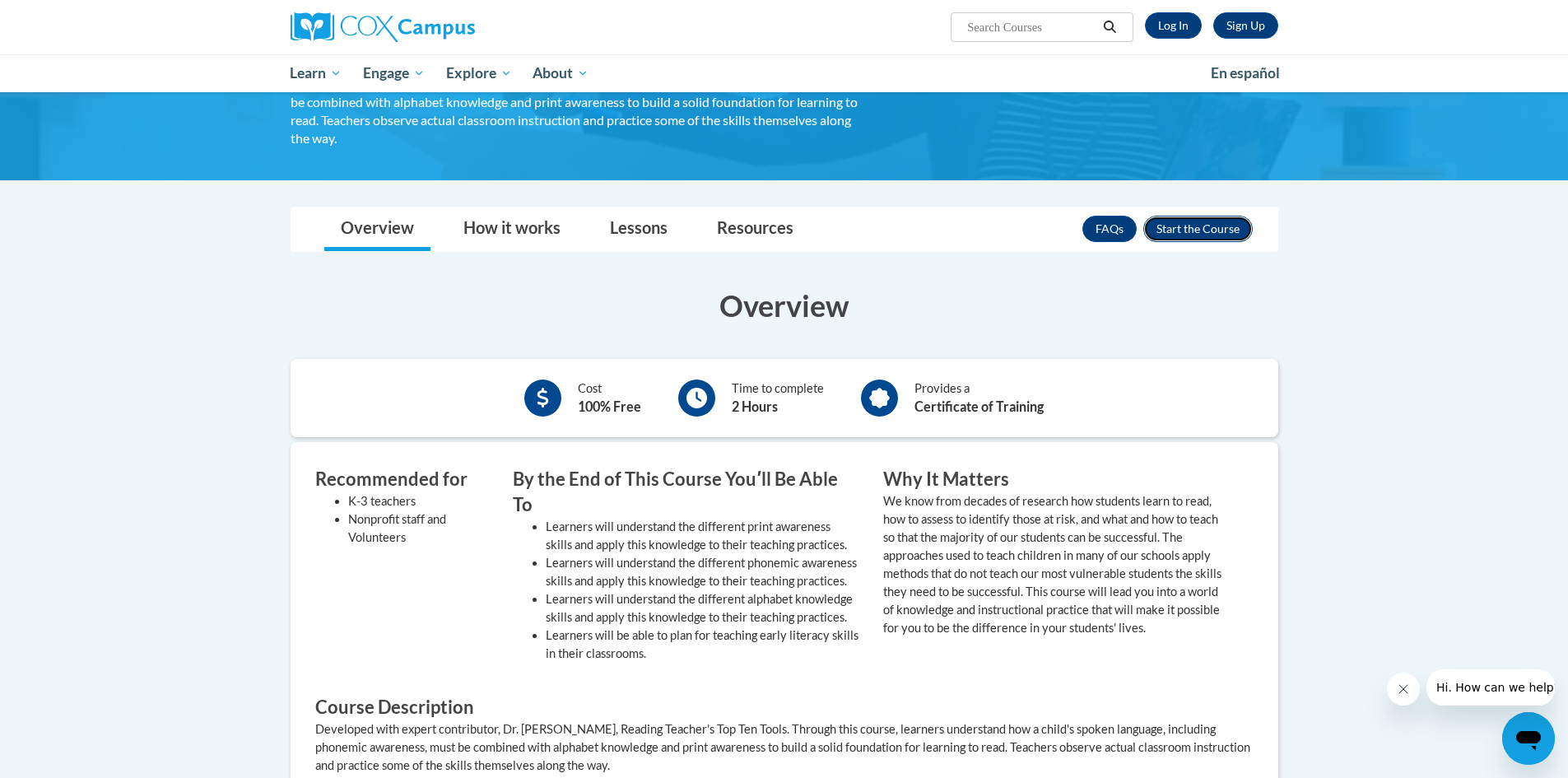
click at [1185, 235] on button "Enroll" at bounding box center [1198, 228] width 109 height 26
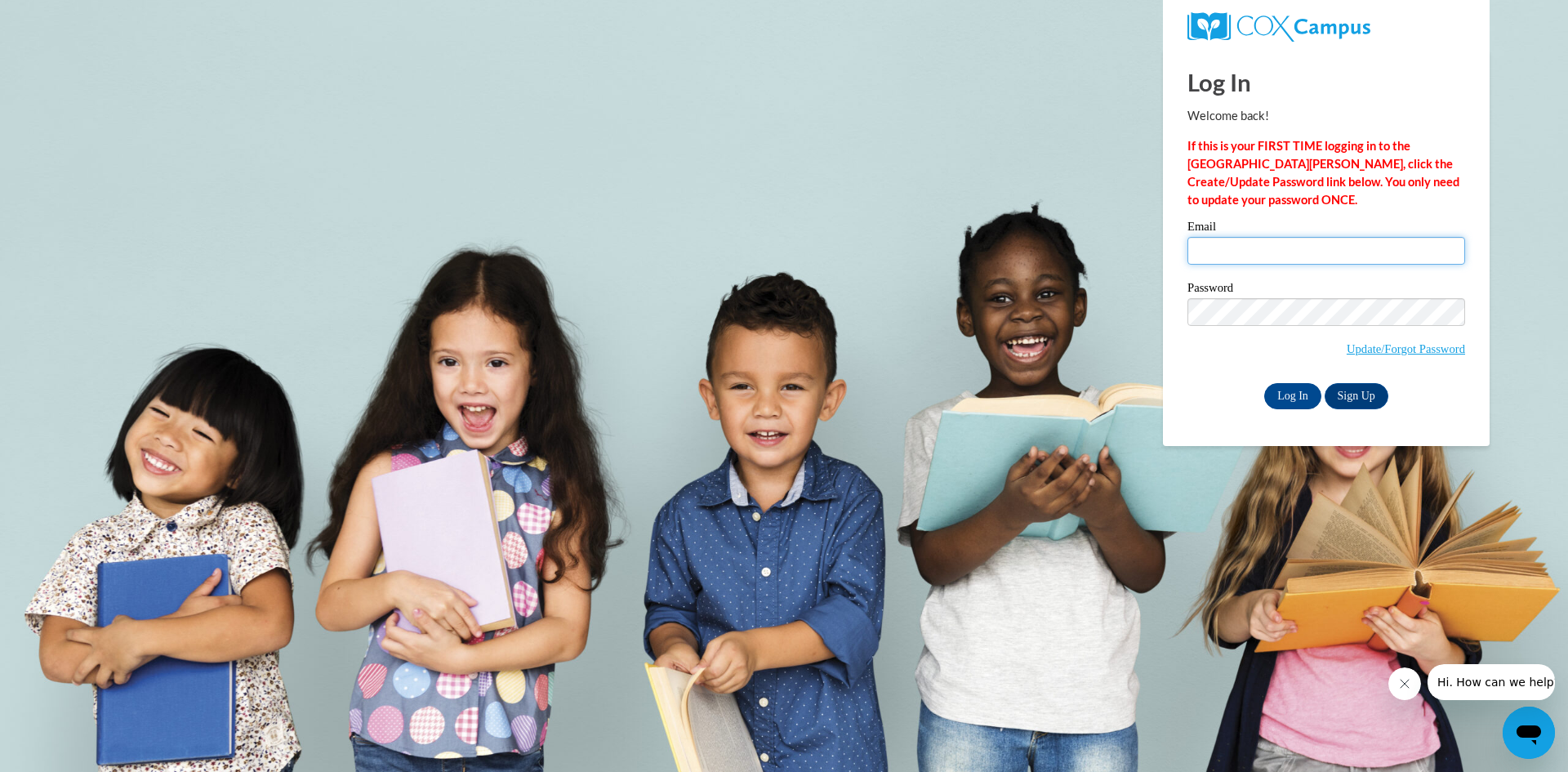
click at [1201, 260] on input "Email" at bounding box center [1326, 250] width 278 height 28
type input "bdoyle@lomira.k12.wi.us"
click at [1285, 394] on input "Log In" at bounding box center [1293, 395] width 58 height 26
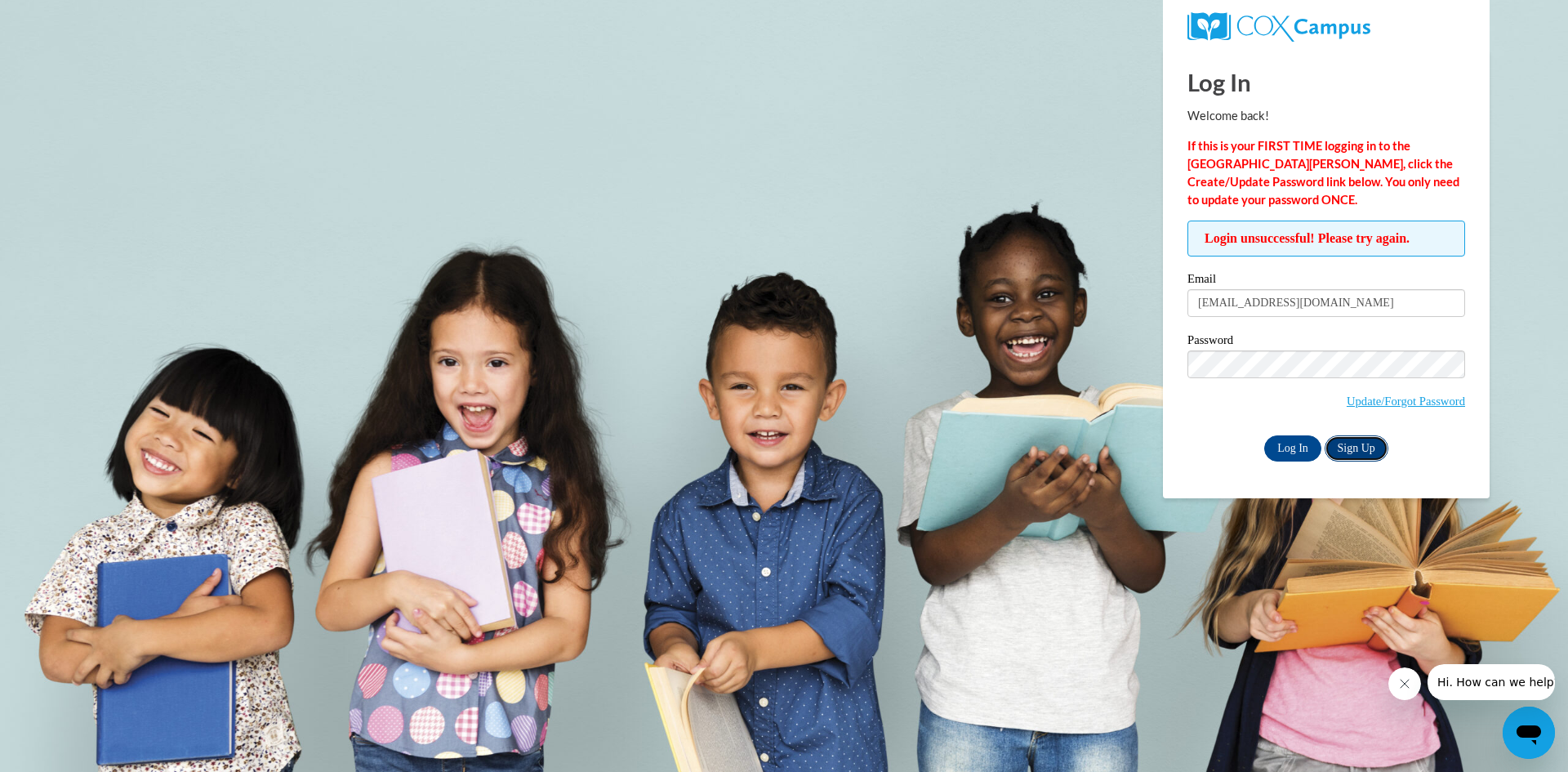
click at [1356, 449] on link "Sign Up" at bounding box center [1356, 448] width 63 height 26
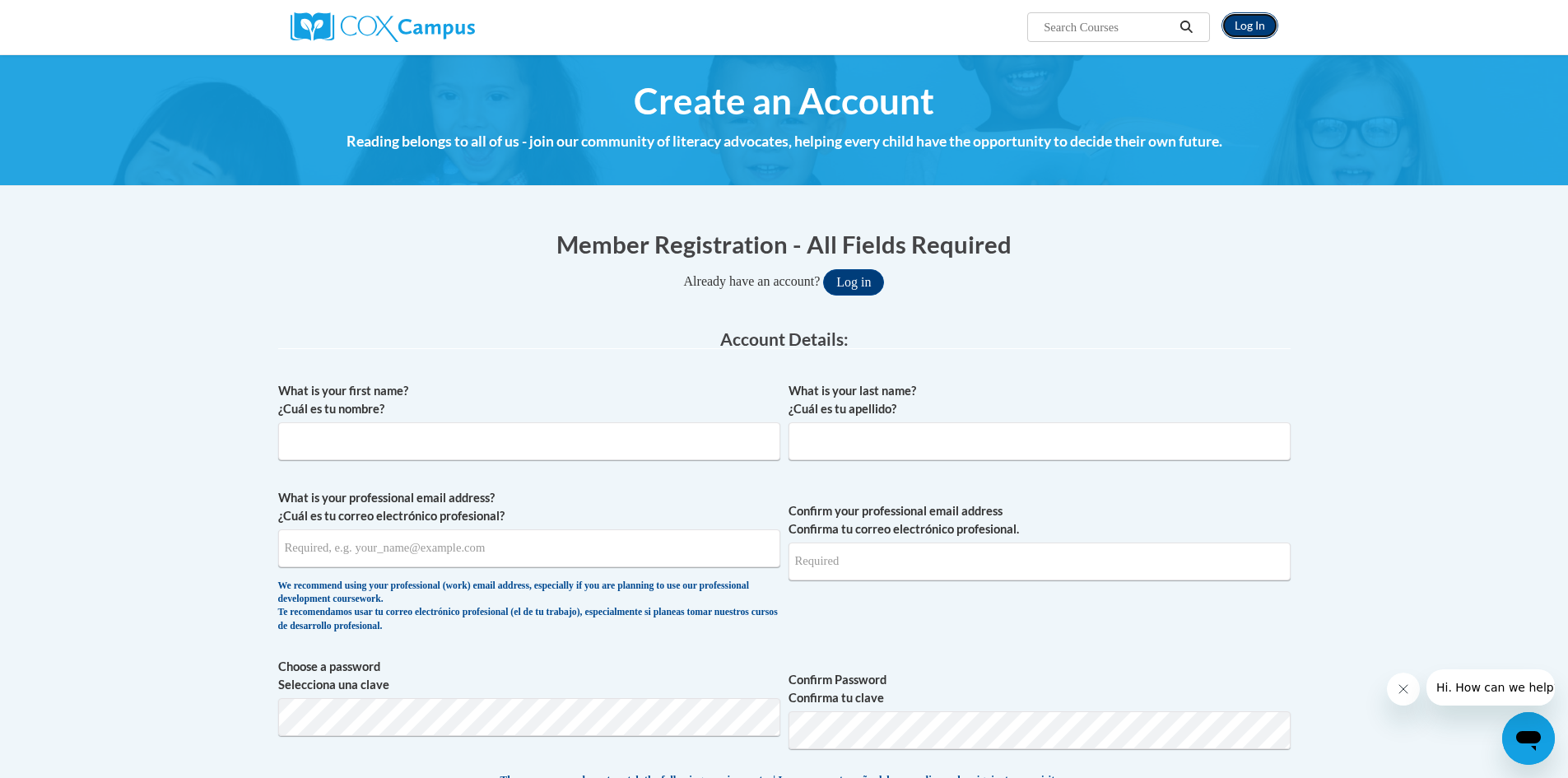
click at [1254, 30] on link "Log In" at bounding box center [1250, 25] width 57 height 26
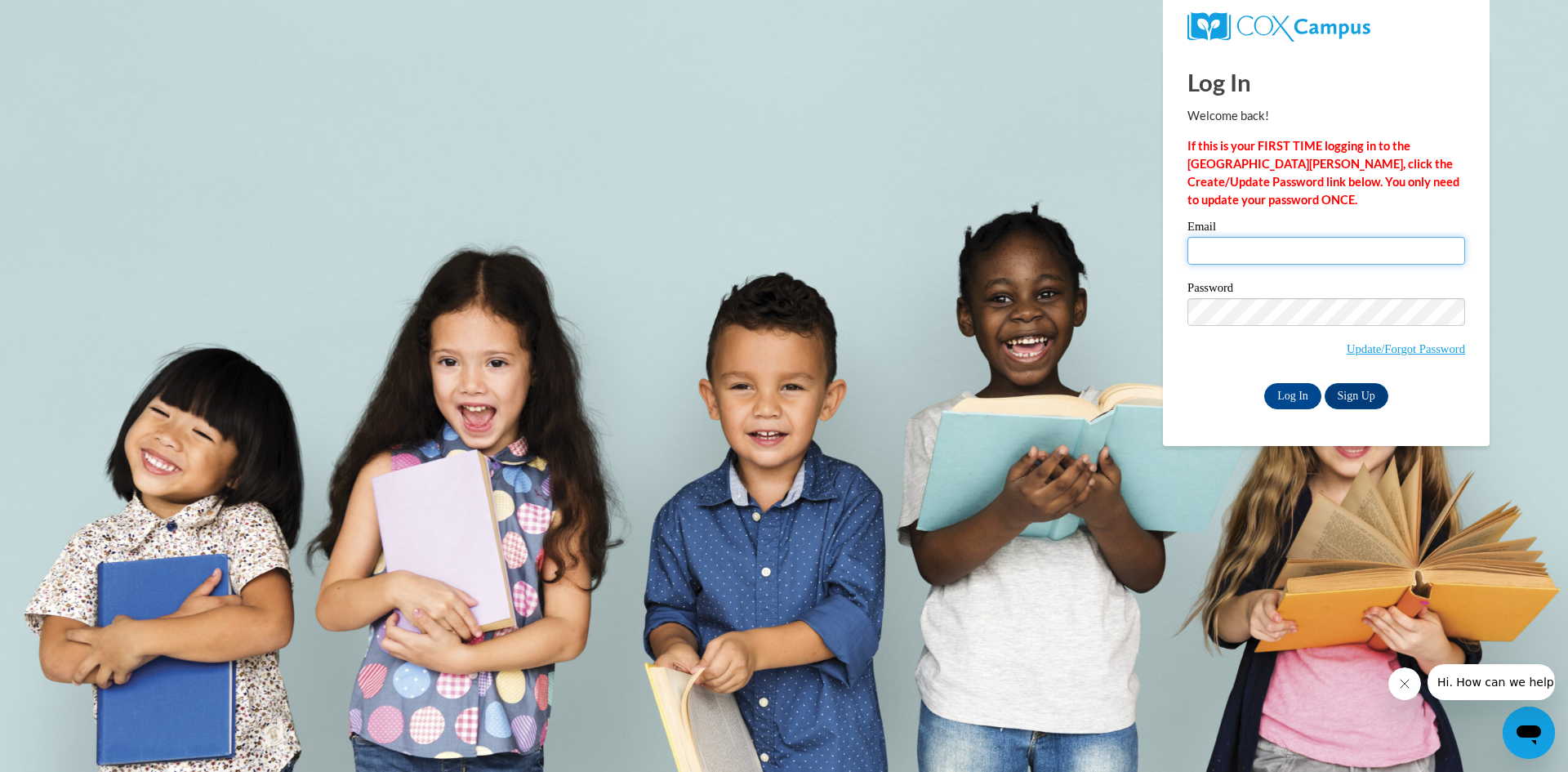
click at [1212, 251] on input "Email" at bounding box center [1326, 250] width 278 height 28
type input "bdoyle@lomira.k12.wi.us"
click at [1355, 393] on link "Sign Up" at bounding box center [1356, 395] width 63 height 26
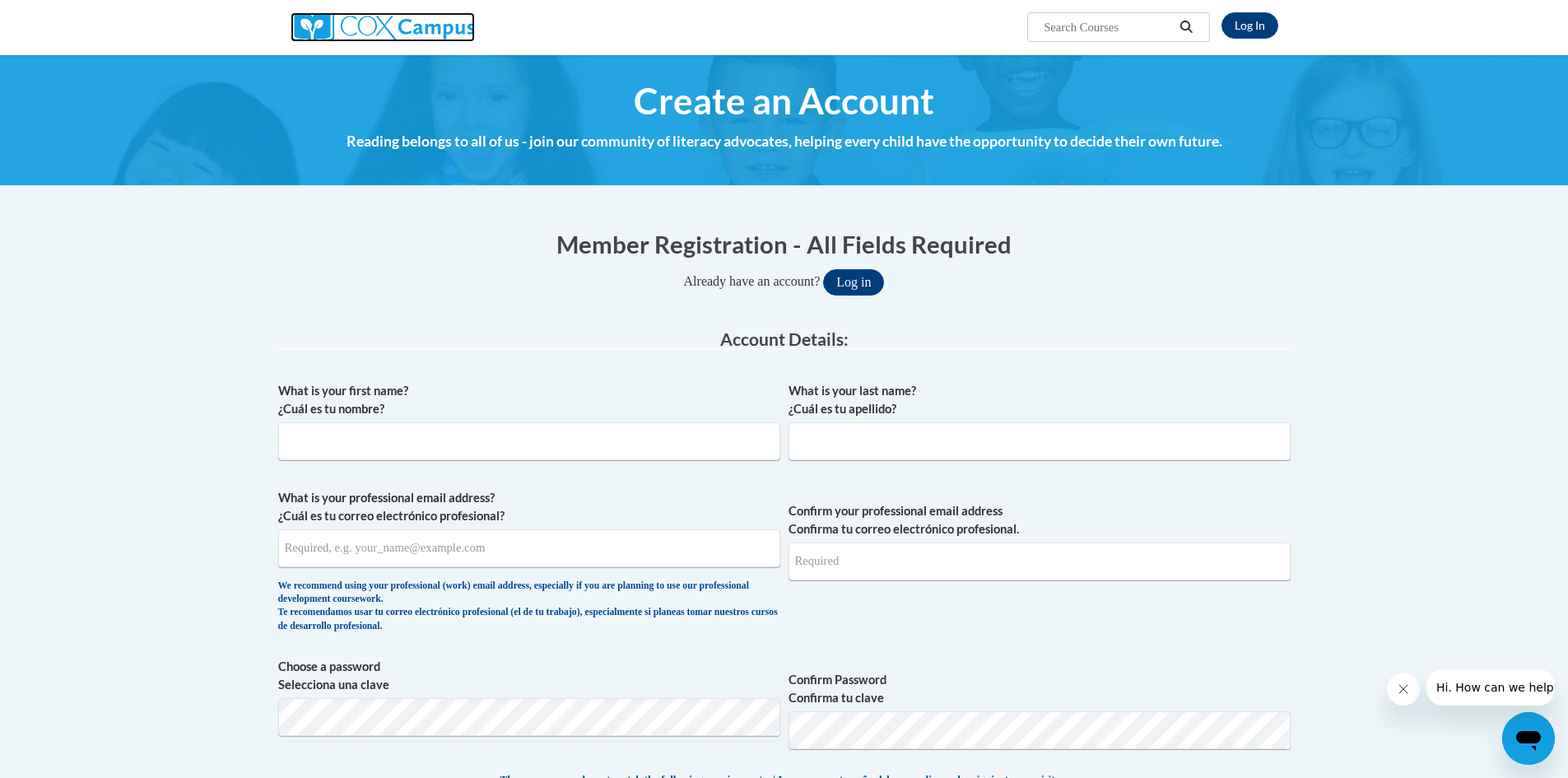
click at [412, 35] on img at bounding box center [383, 27] width 185 height 30
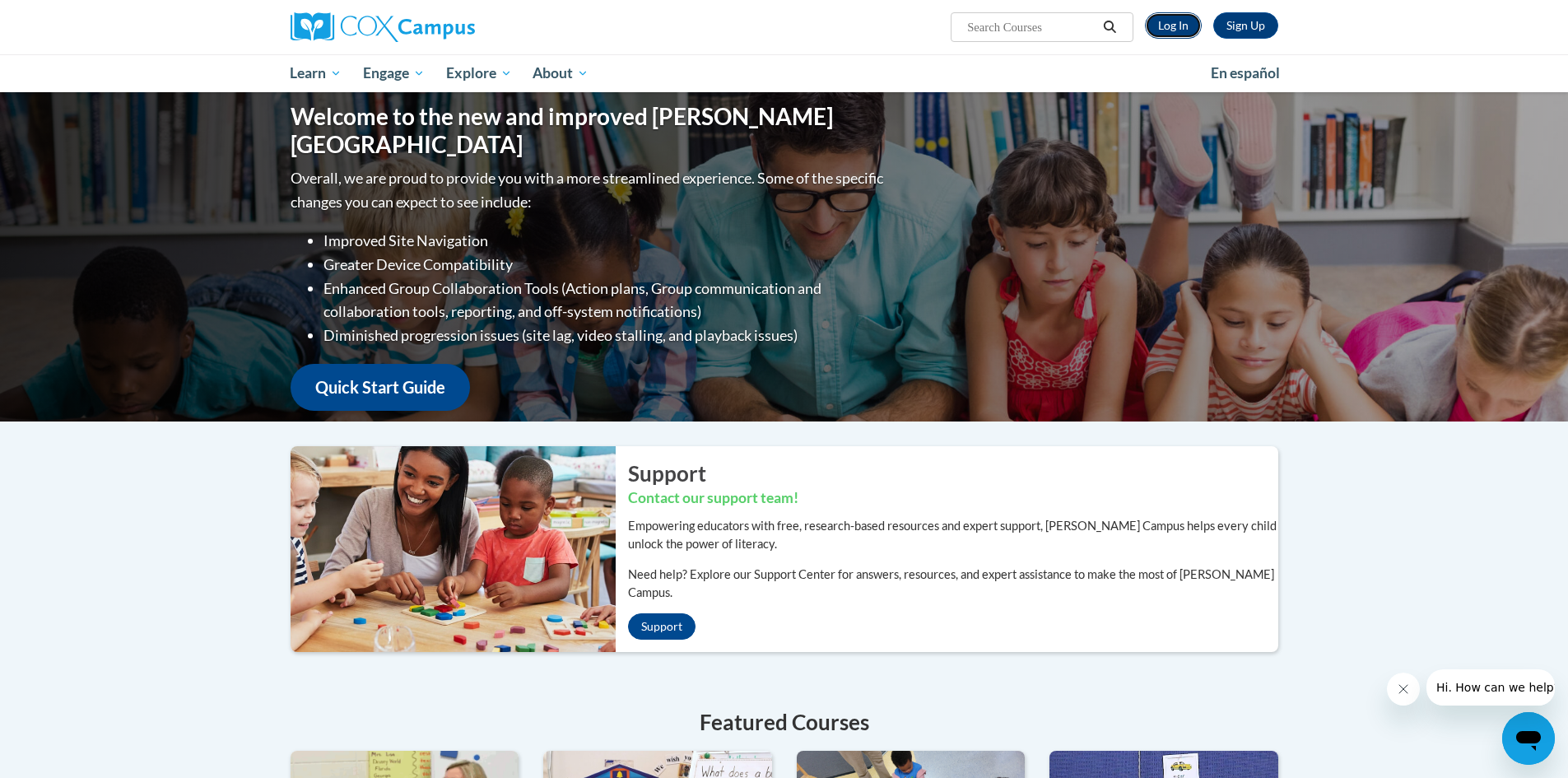
click at [1168, 27] on link "Log In" at bounding box center [1174, 25] width 57 height 26
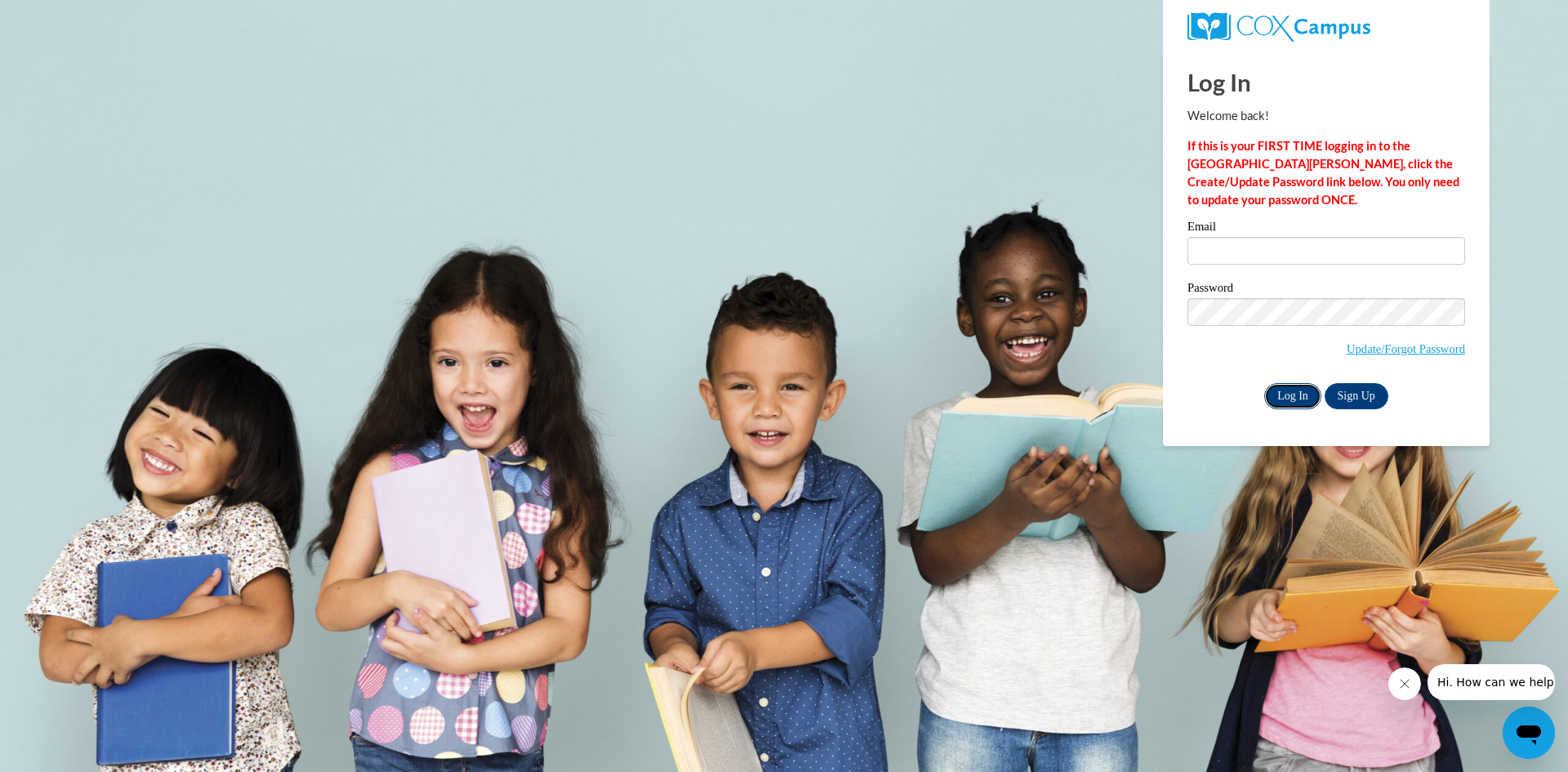
click at [1282, 391] on input "Log In" at bounding box center [1293, 395] width 58 height 26
type input "bdoyle@lomira.k12.wi.us"
click at [1283, 394] on input "Log In" at bounding box center [1293, 395] width 58 height 26
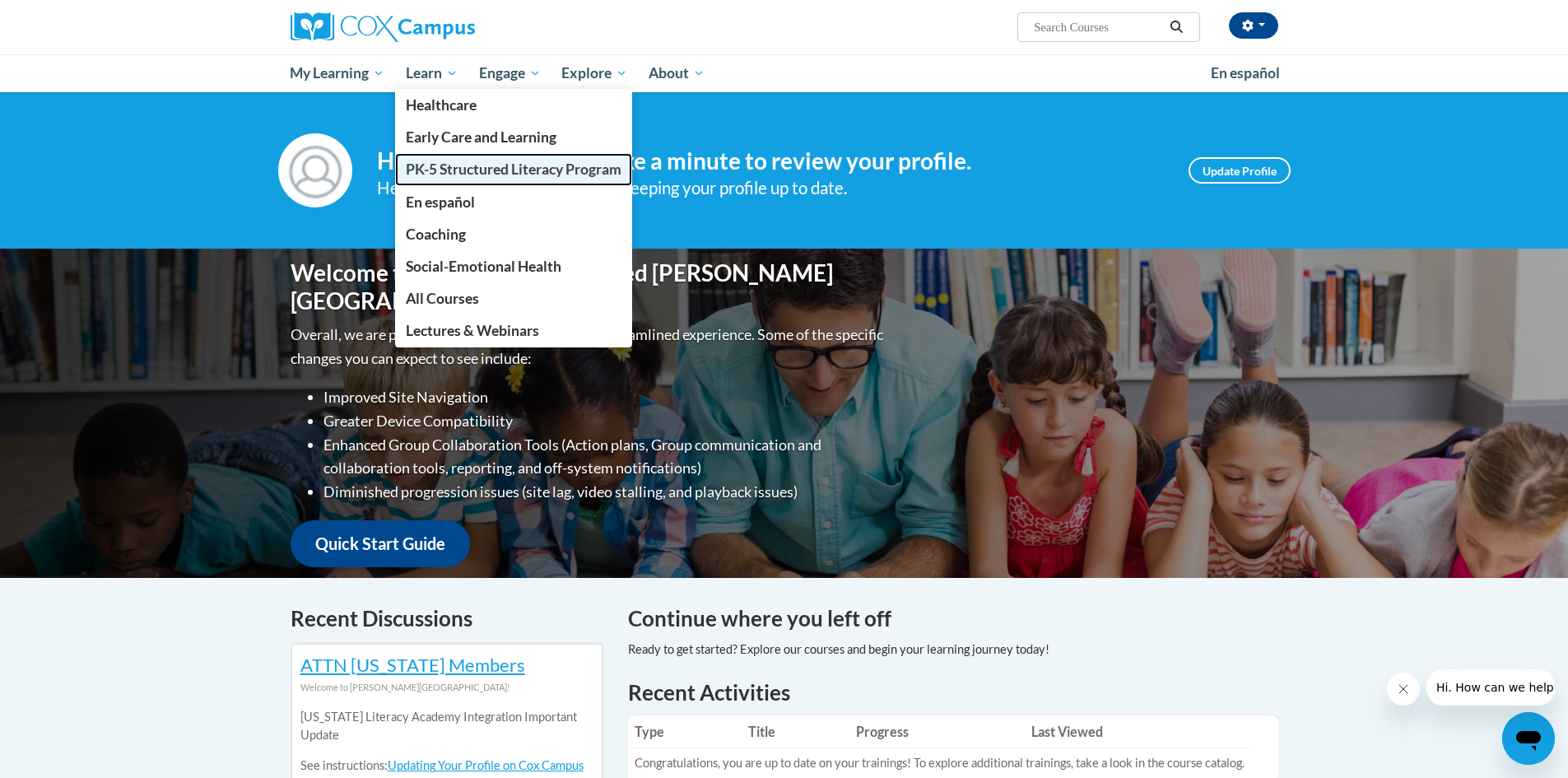
click at [439, 163] on span "PK-5 Structured Literacy Program" at bounding box center [513, 169] width 216 height 17
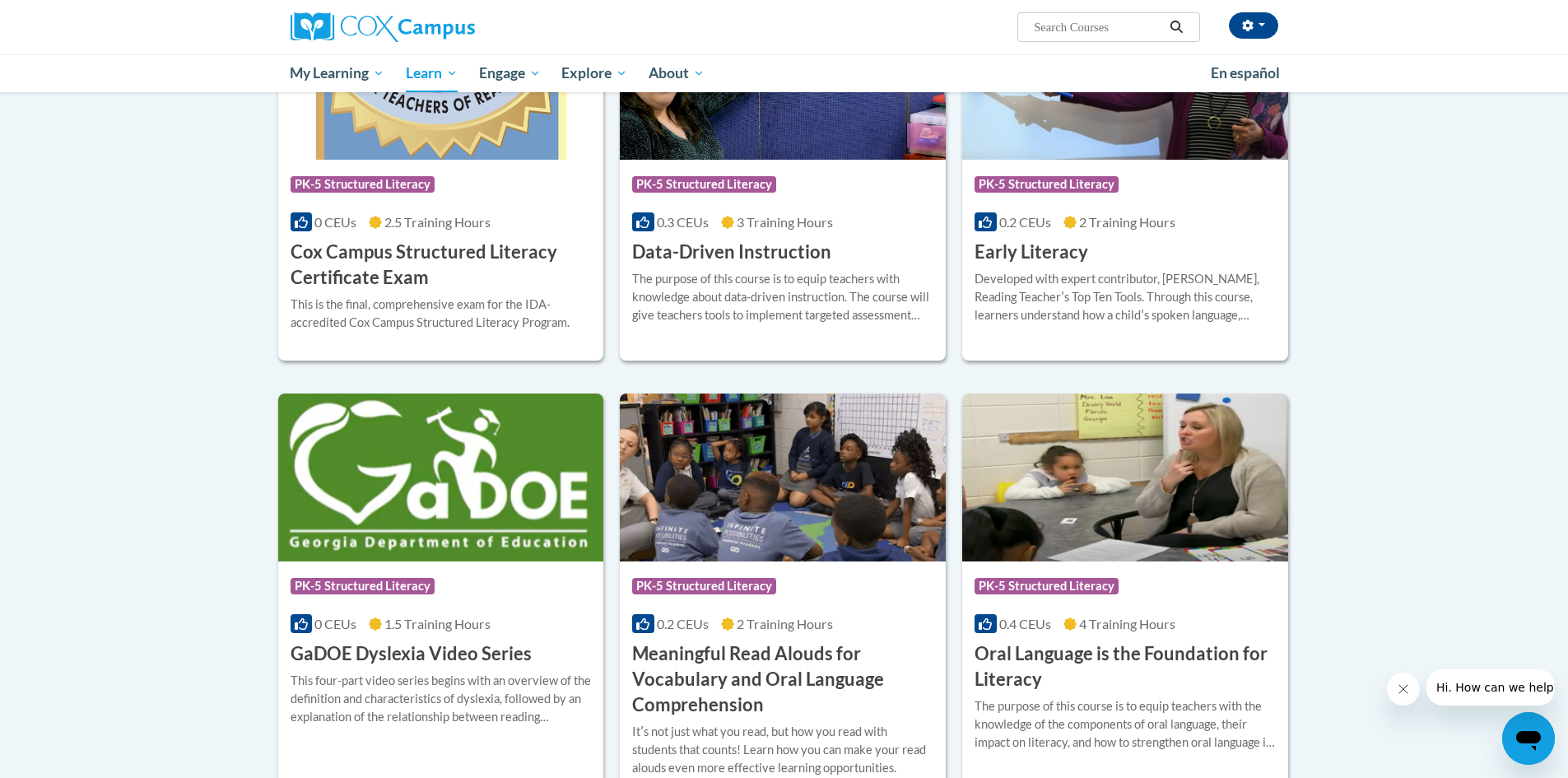
scroll to position [533, 0]
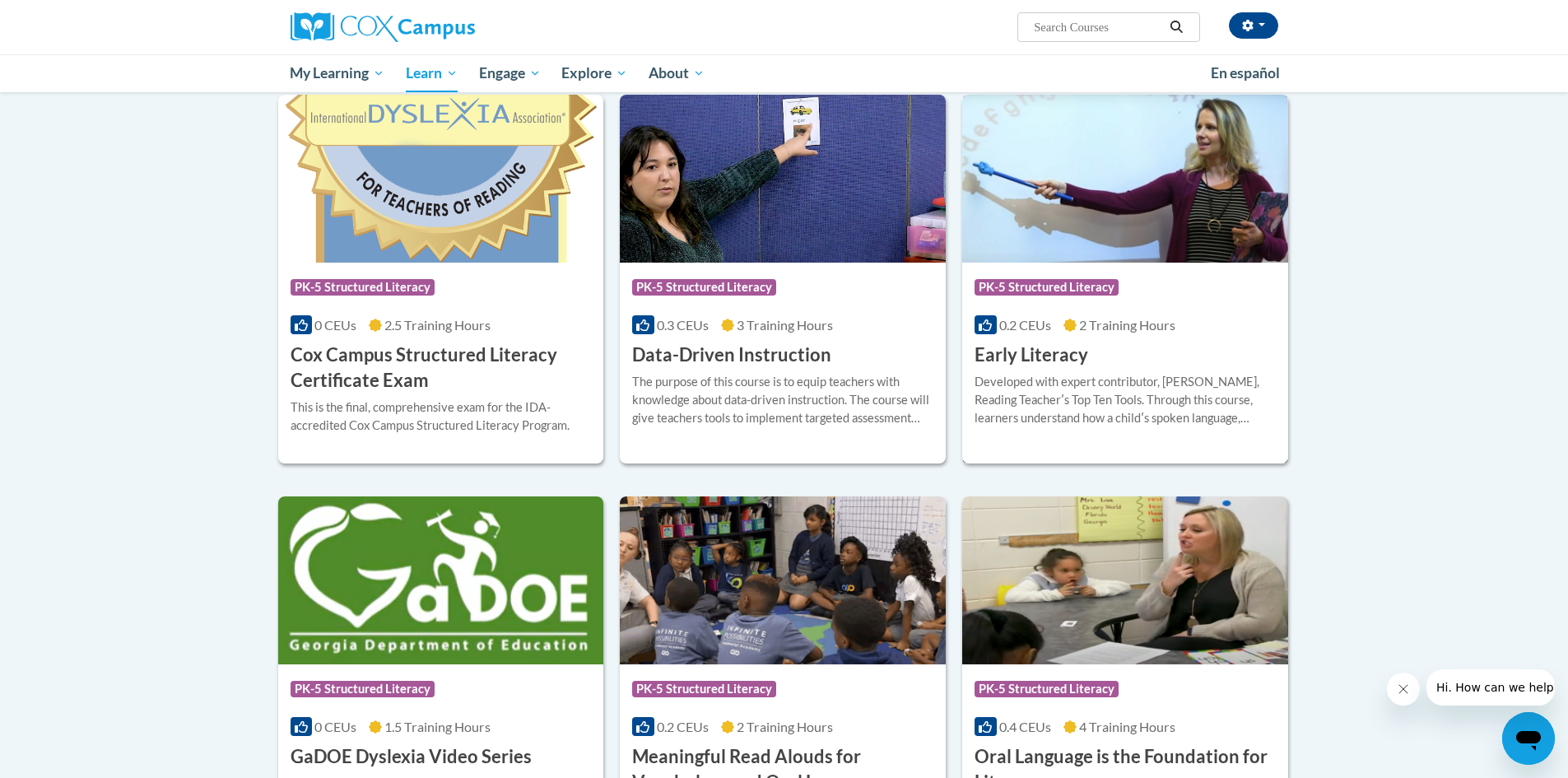
click at [1007, 347] on h3 "Early Literacy" at bounding box center [1031, 355] width 114 height 25
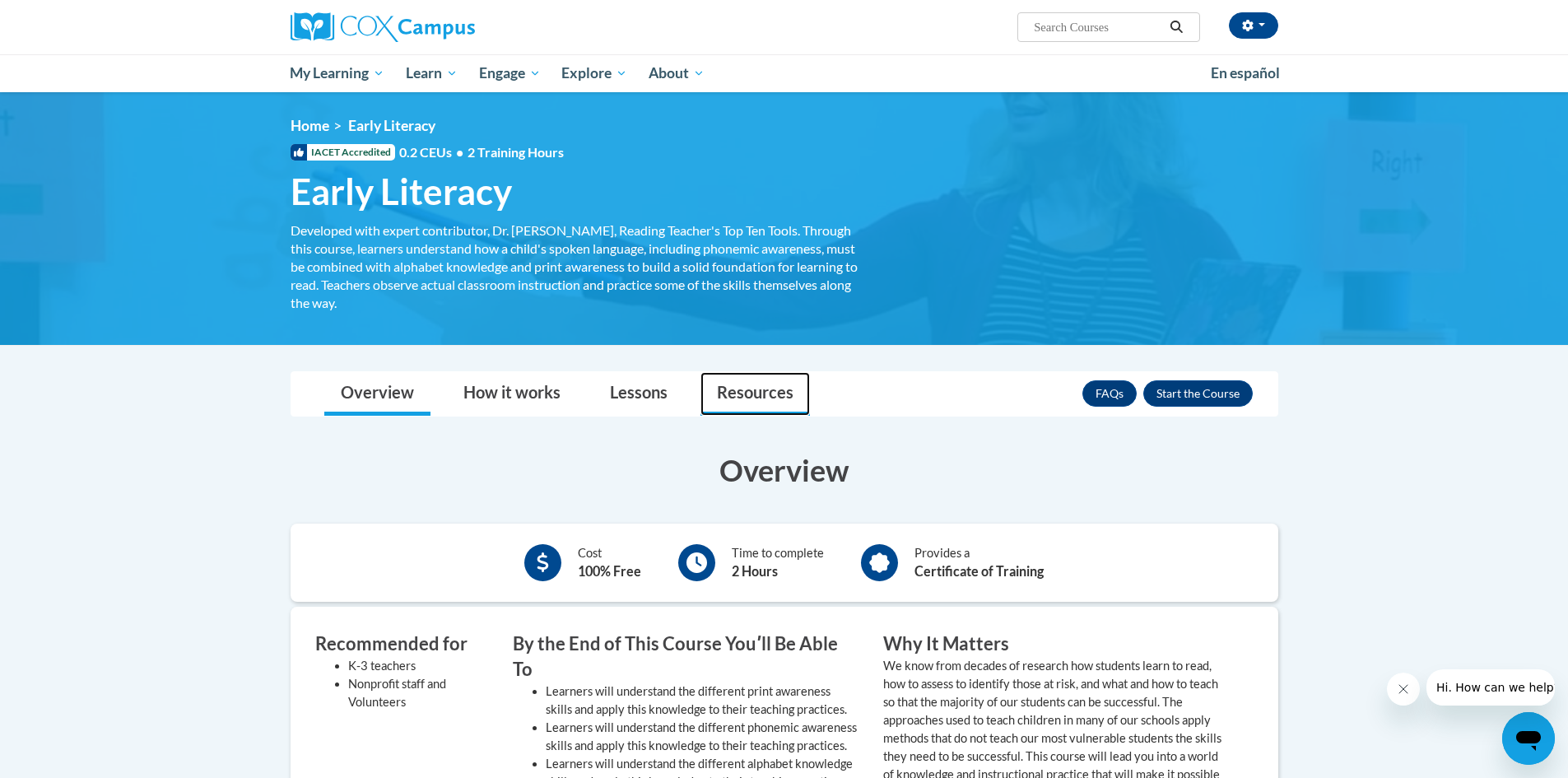
click at [749, 381] on link "Resources" at bounding box center [755, 393] width 109 height 43
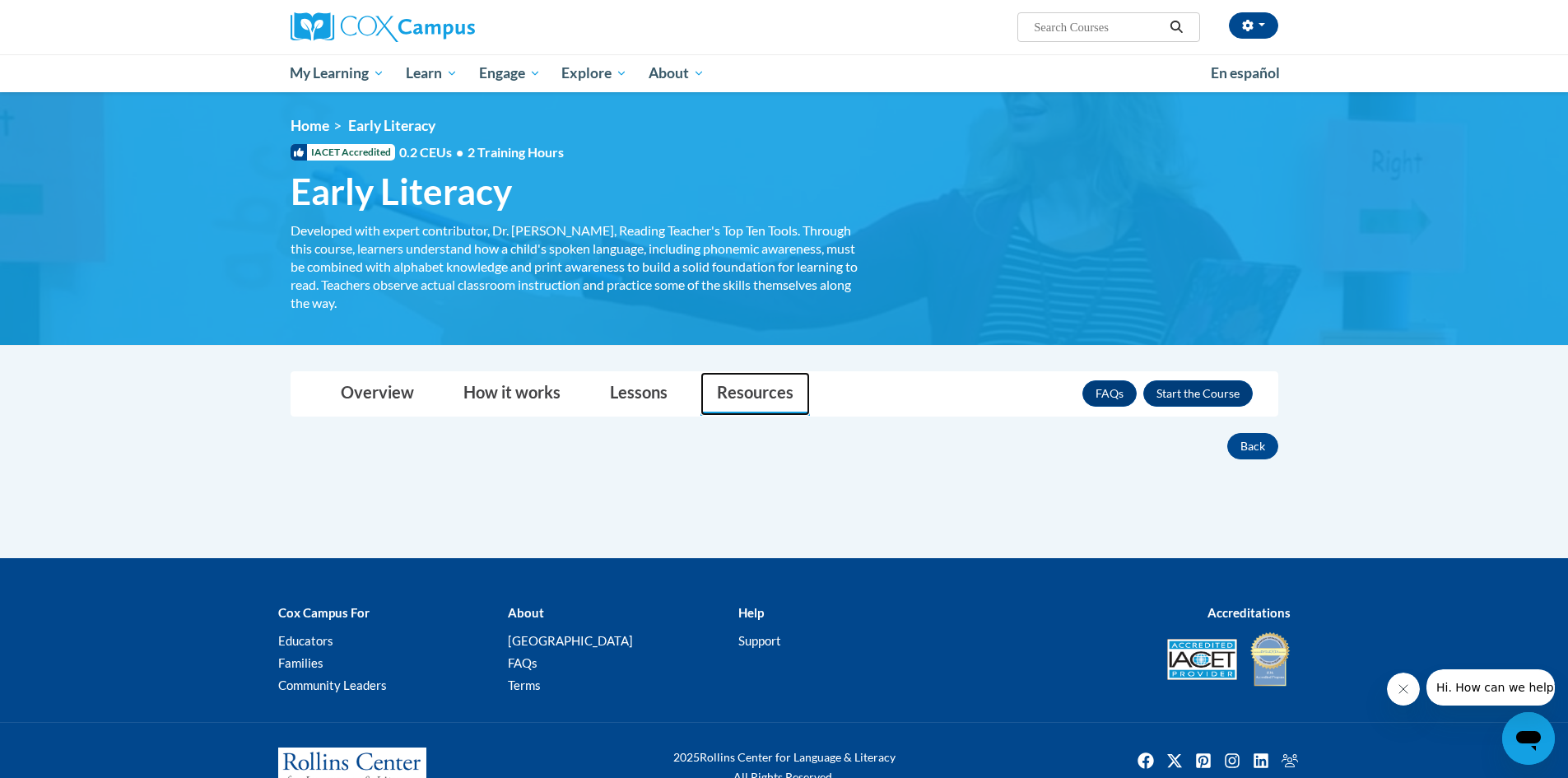
click at [752, 393] on link "Resources" at bounding box center [755, 393] width 109 height 43
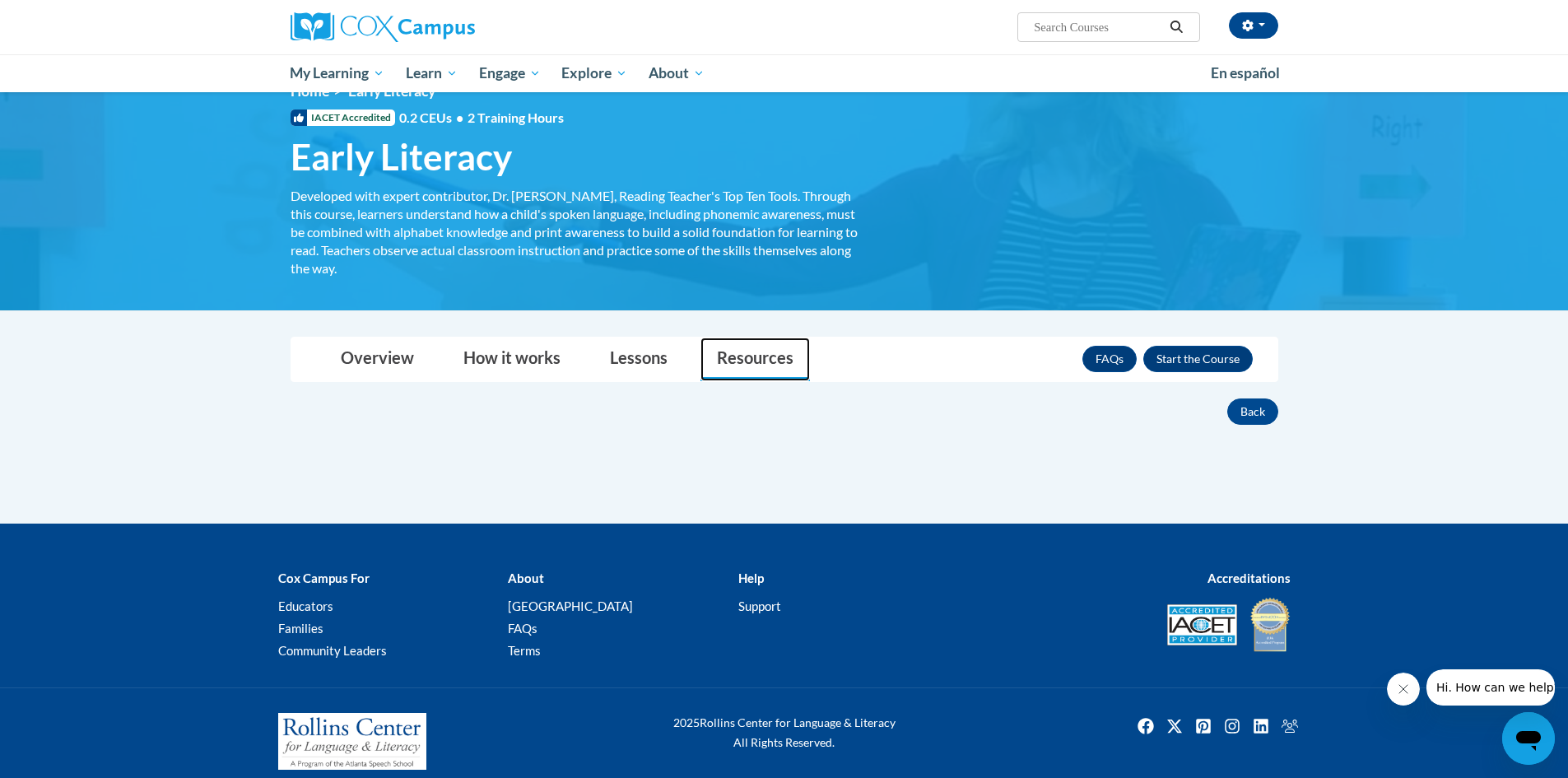
scroll to position [51, 0]
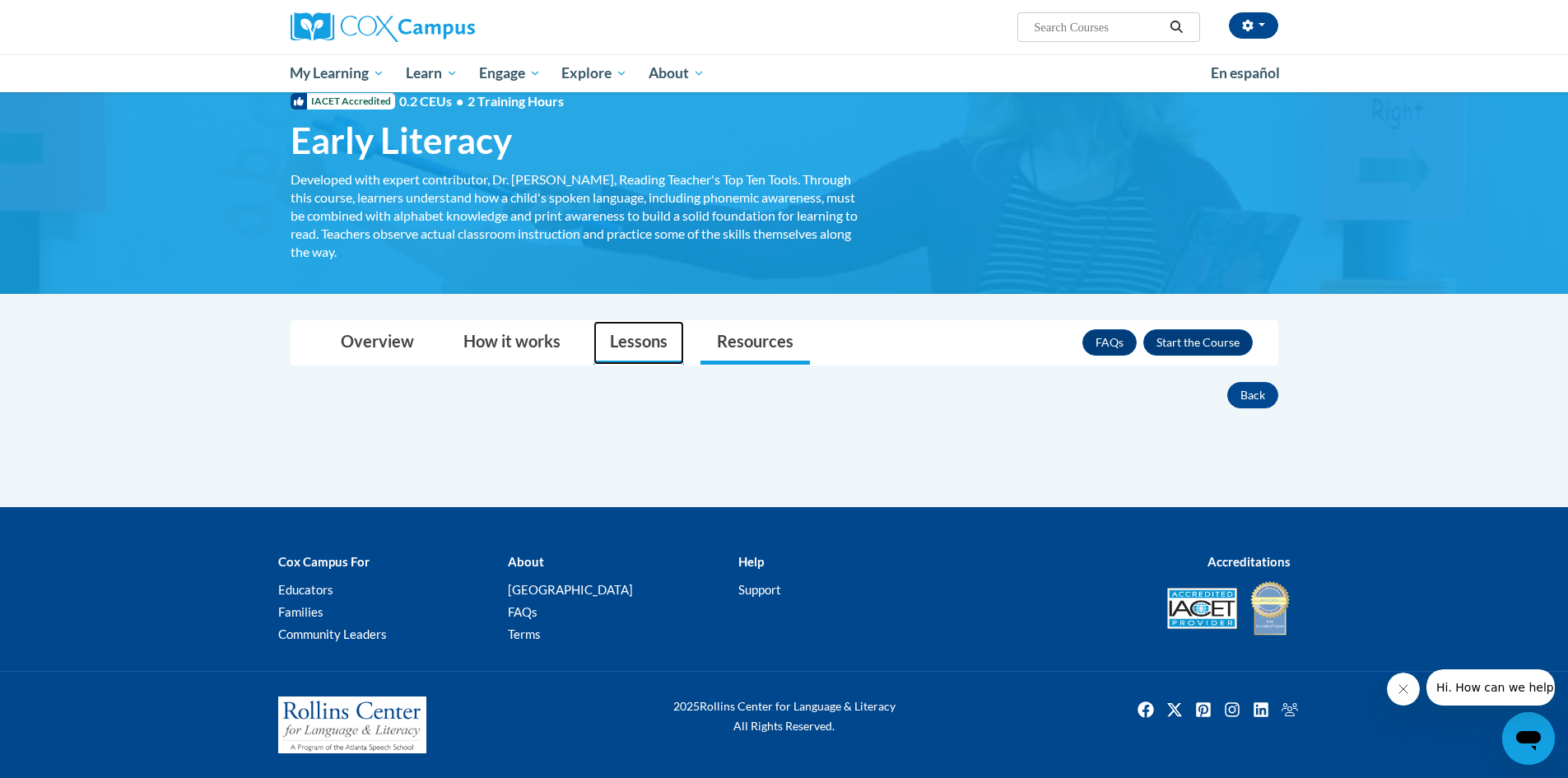
click at [642, 355] on link "Lessons" at bounding box center [639, 342] width 91 height 43
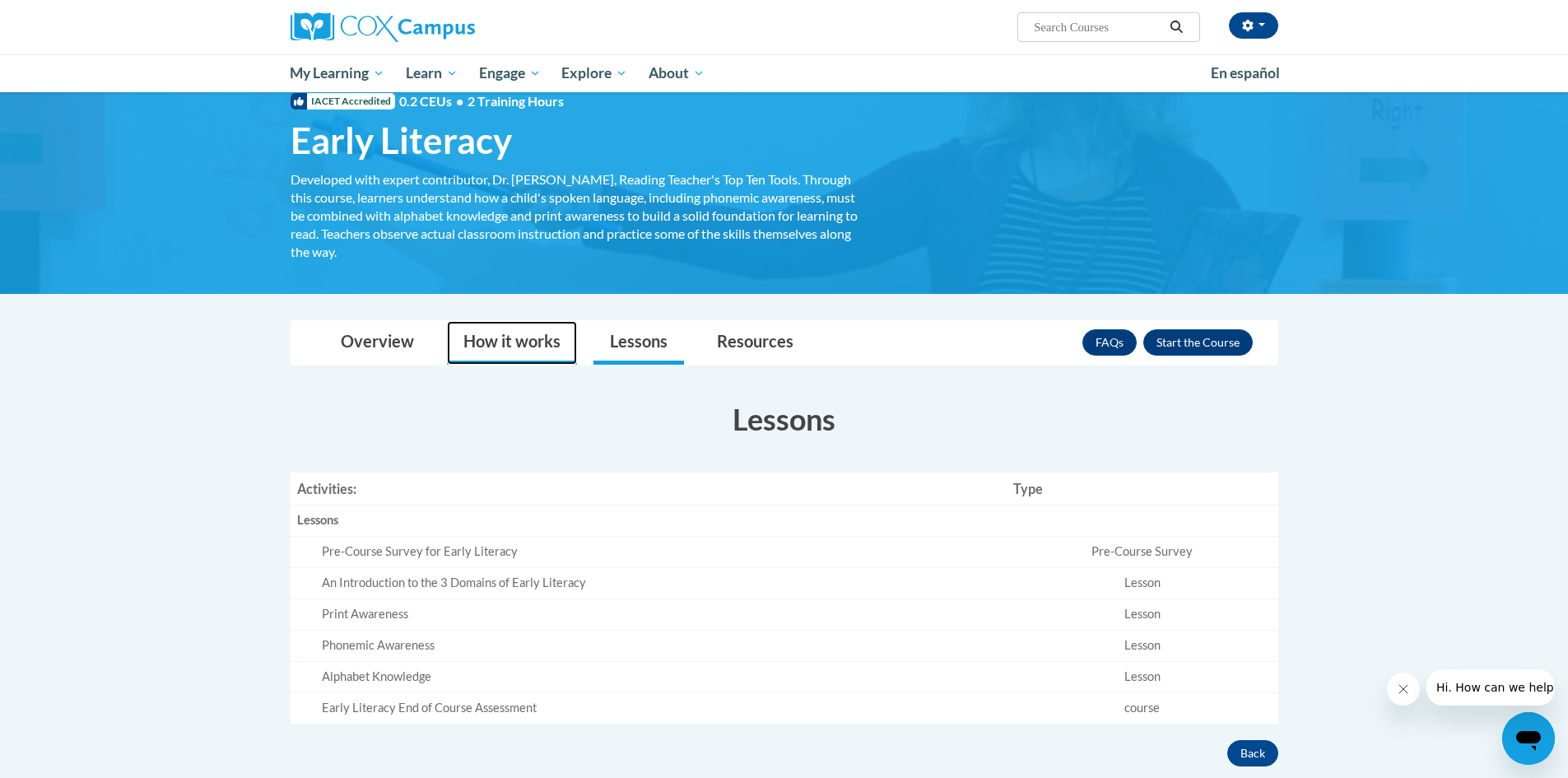
click at [494, 342] on link "How it works" at bounding box center [511, 342] width 131 height 43
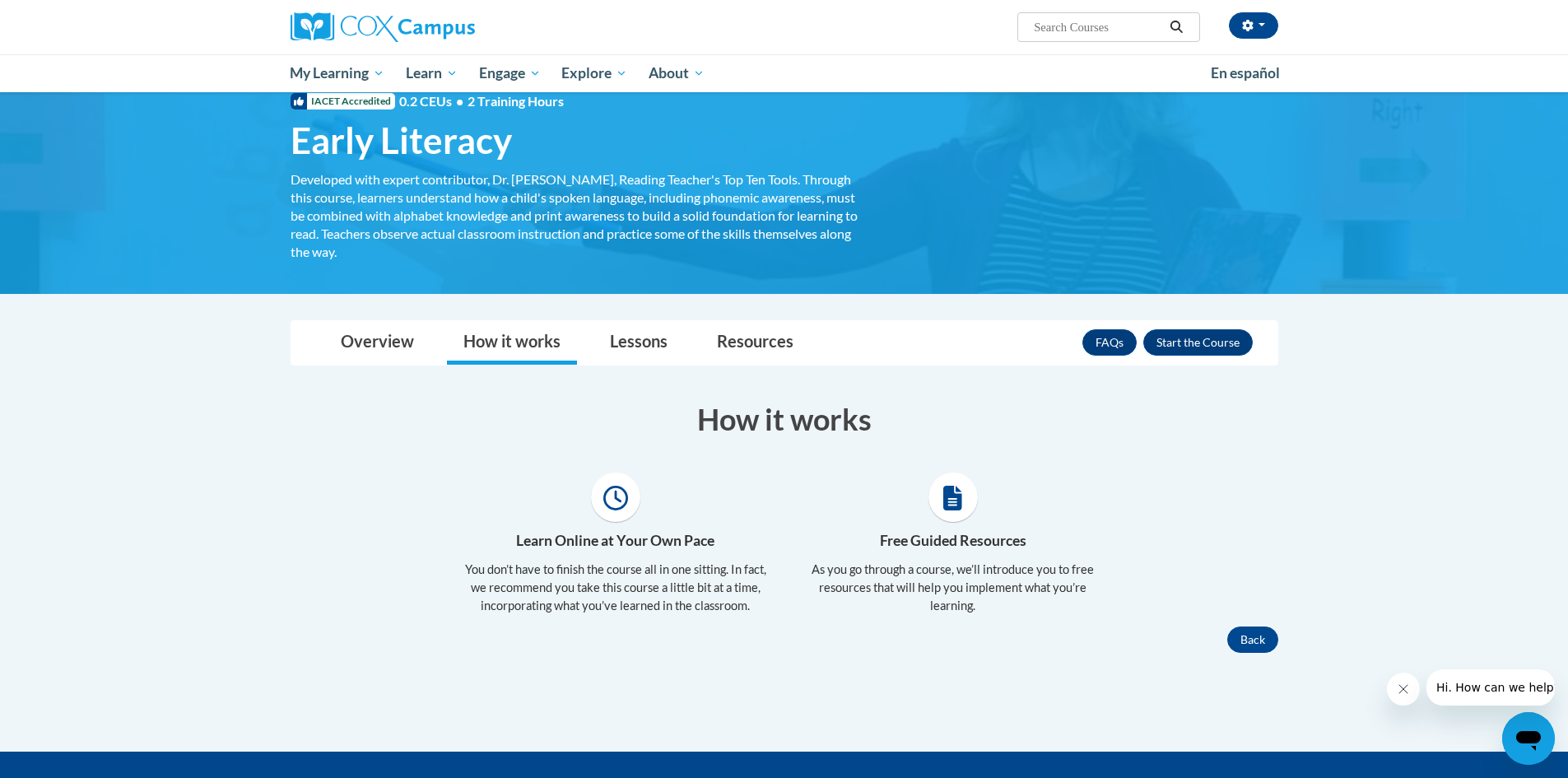
click at [954, 506] on icon at bounding box center [953, 498] width 19 height 25
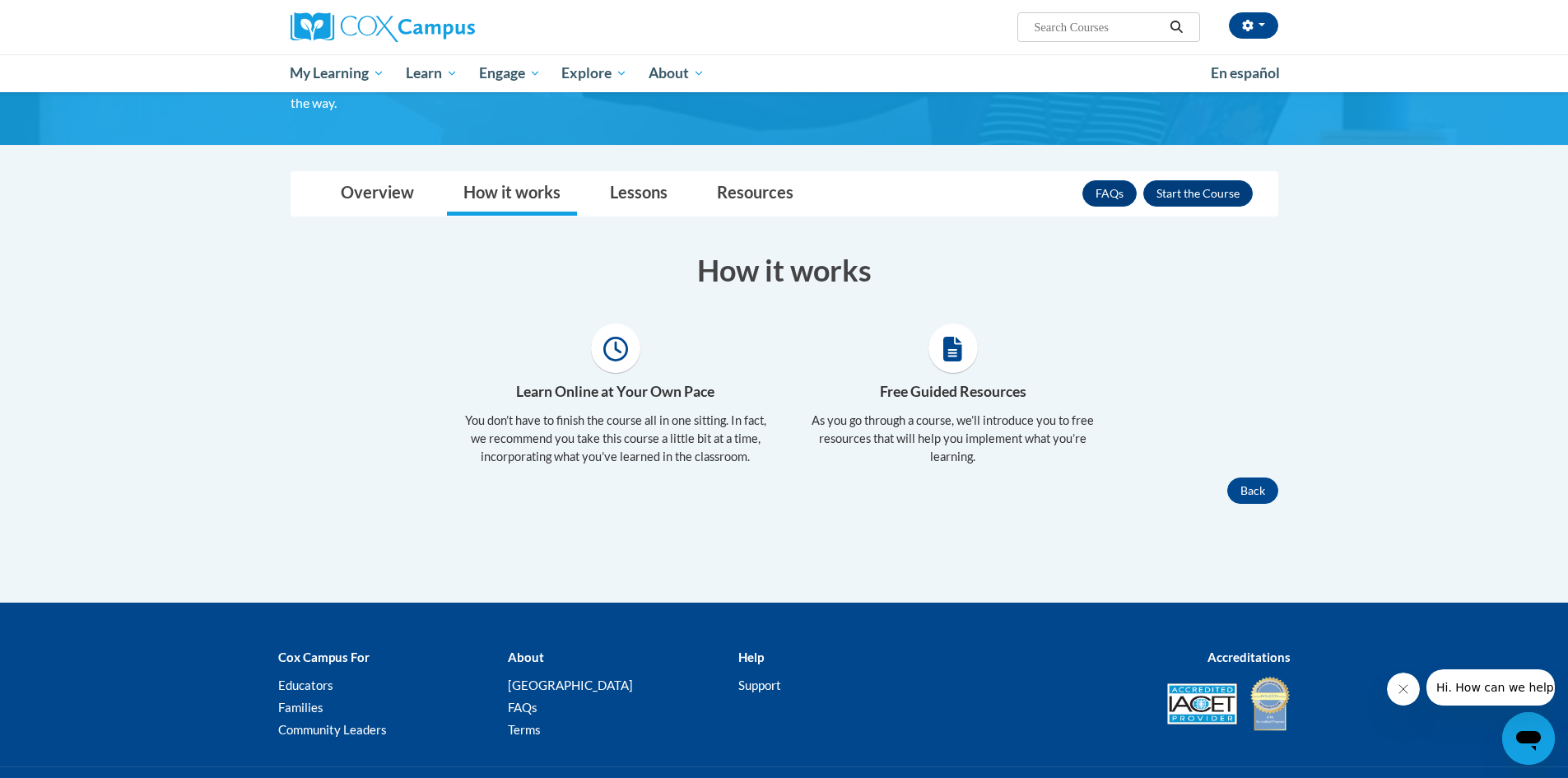
scroll to position [49, 0]
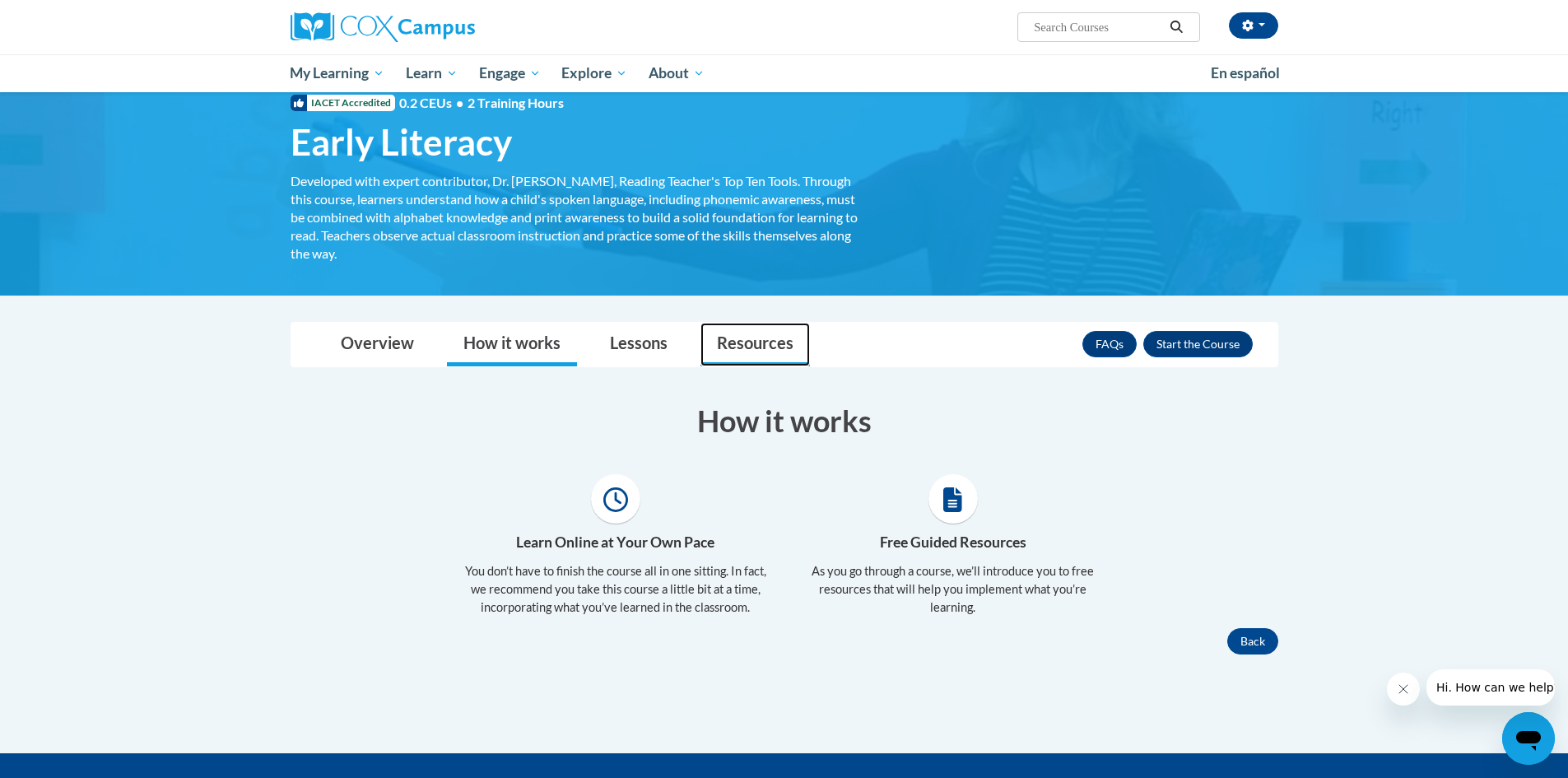
click at [740, 348] on link "Resources" at bounding box center [755, 344] width 109 height 43
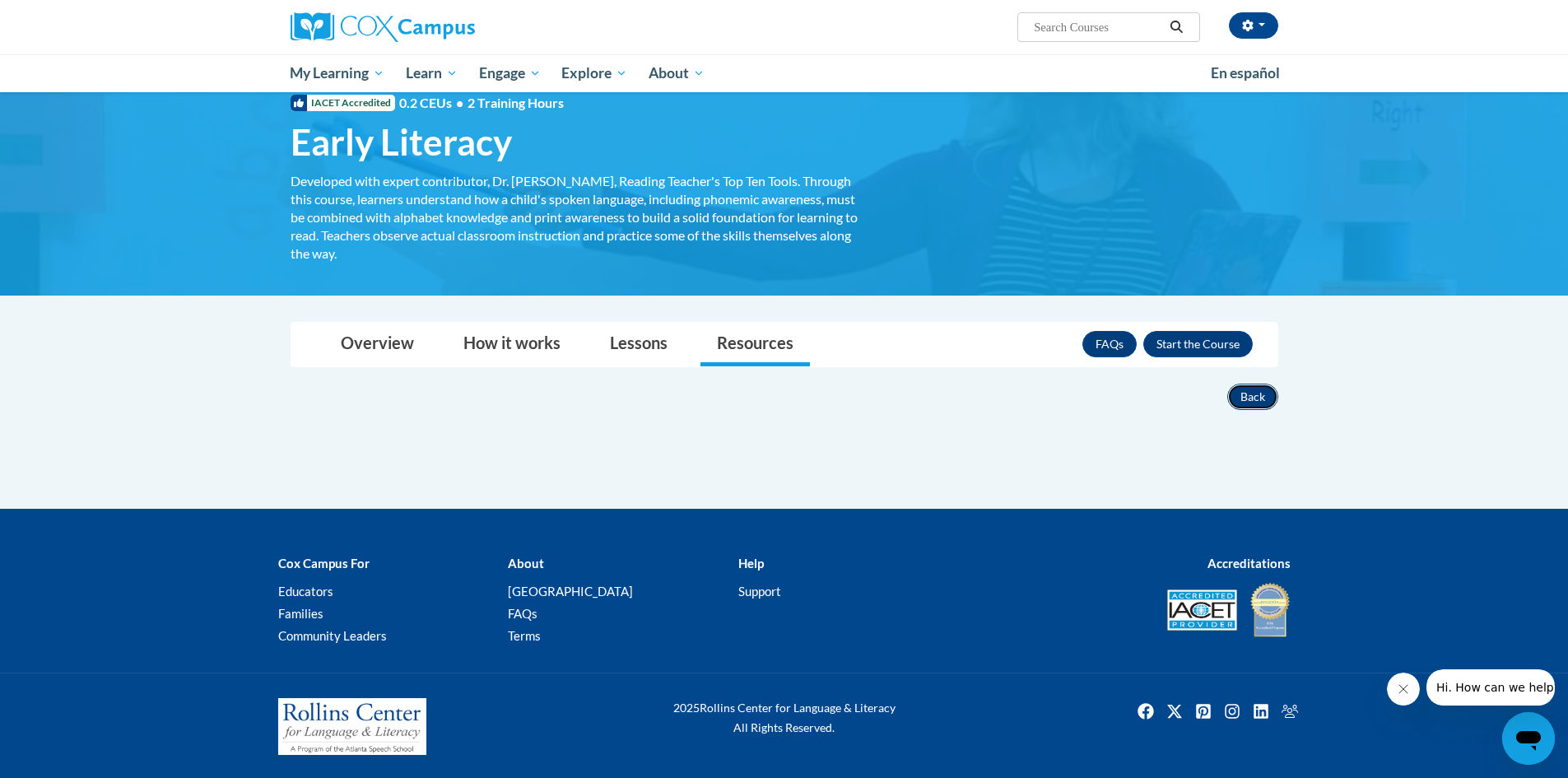
click at [1245, 399] on button "Back" at bounding box center [1253, 396] width 51 height 26
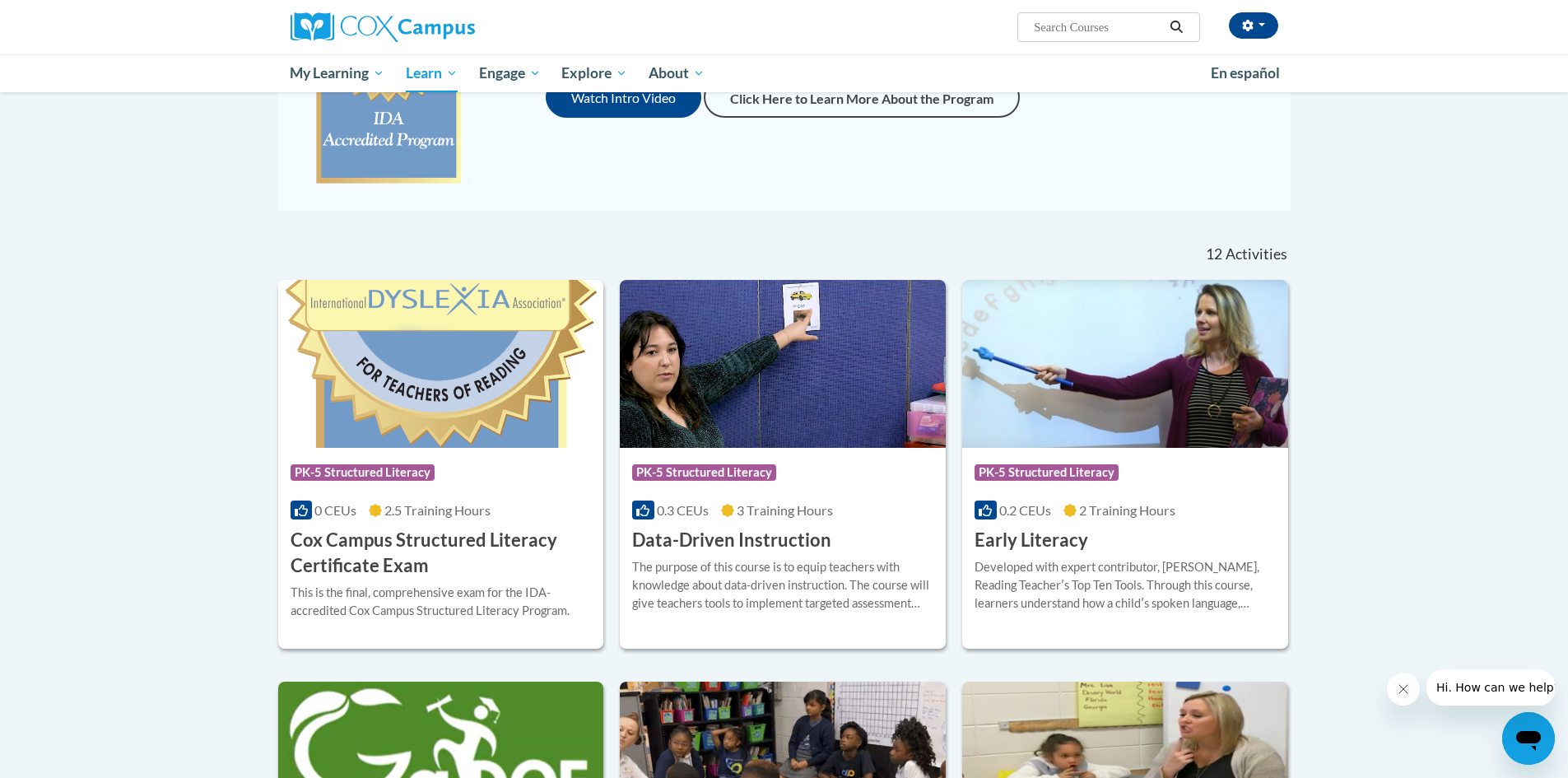
scroll to position [374, 0]
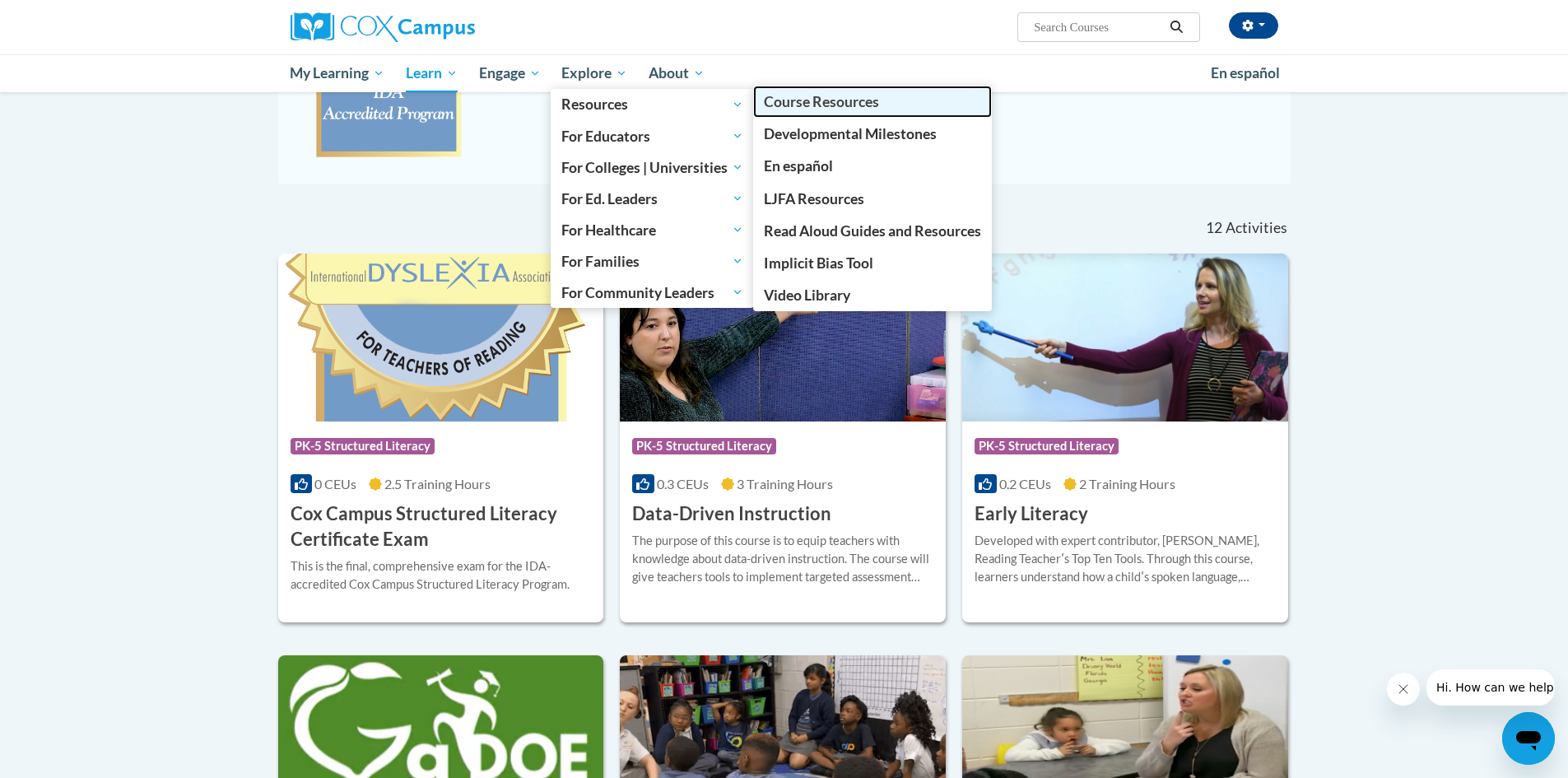
click at [805, 102] on span "Course Resources" at bounding box center [821, 101] width 115 height 17
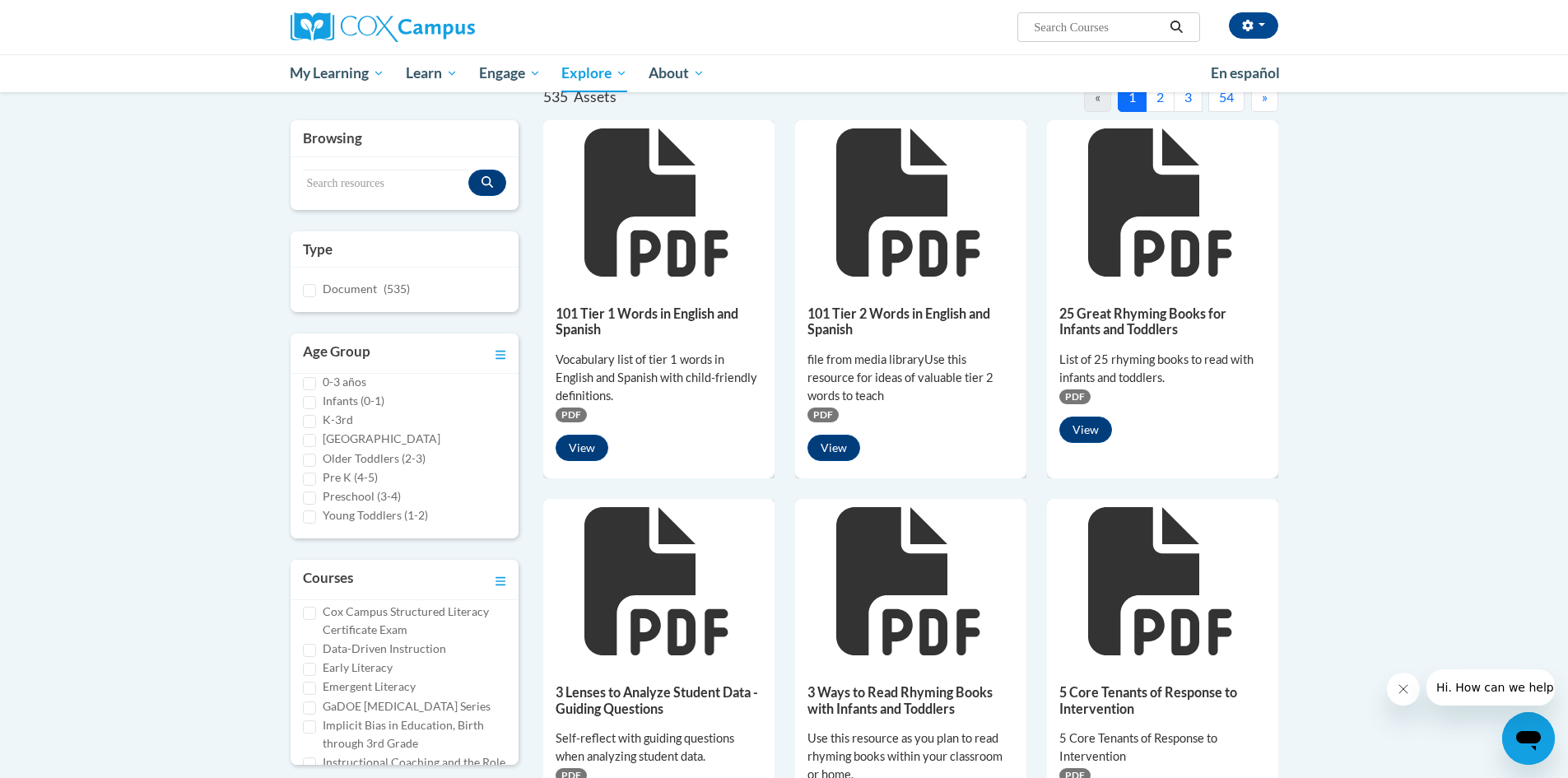
scroll to position [164, 0]
click at [305, 660] on input "Early Literacy" at bounding box center [309, 664] width 14 height 14
checkbox input "true"
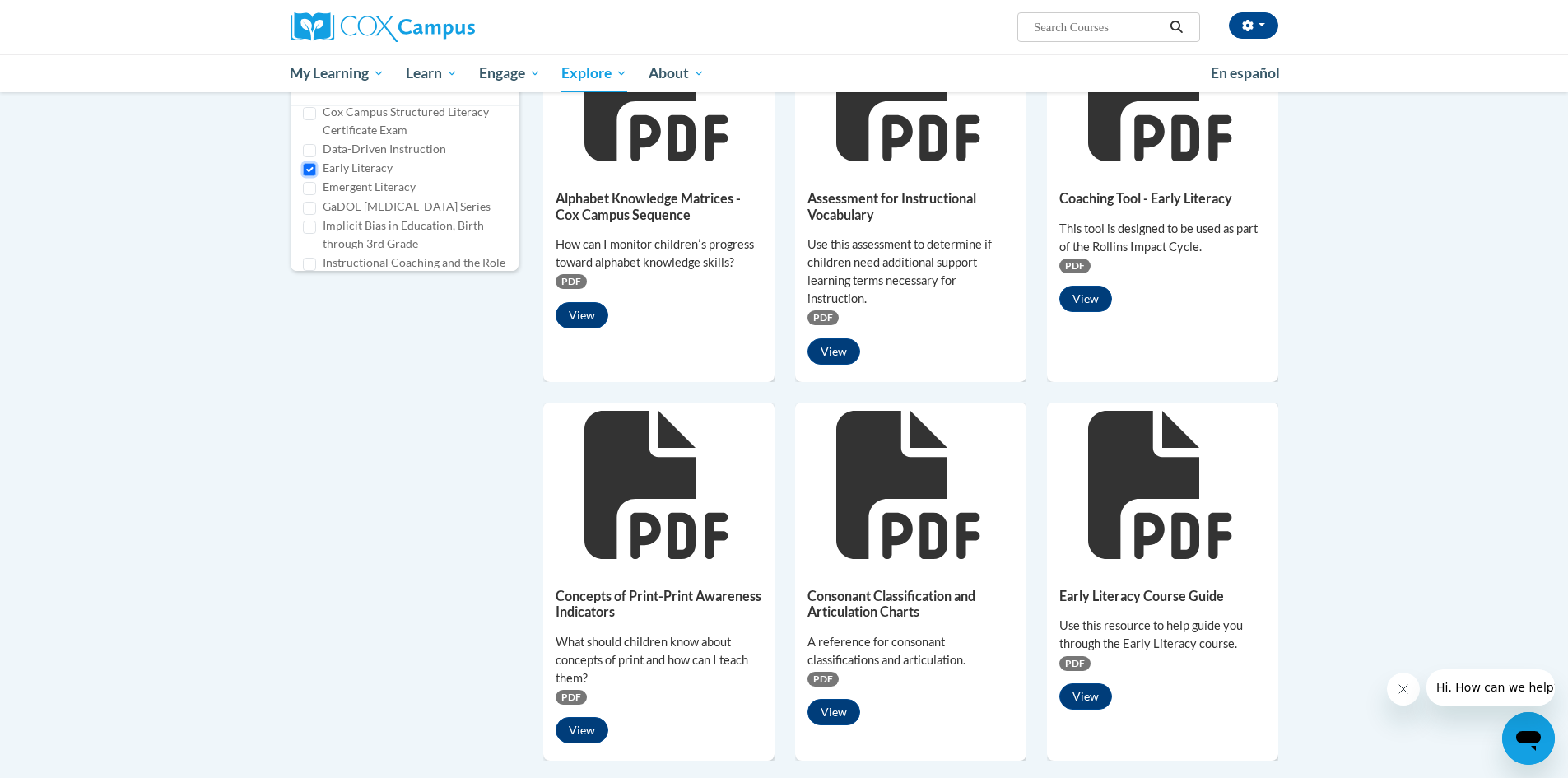
scroll to position [740, 0]
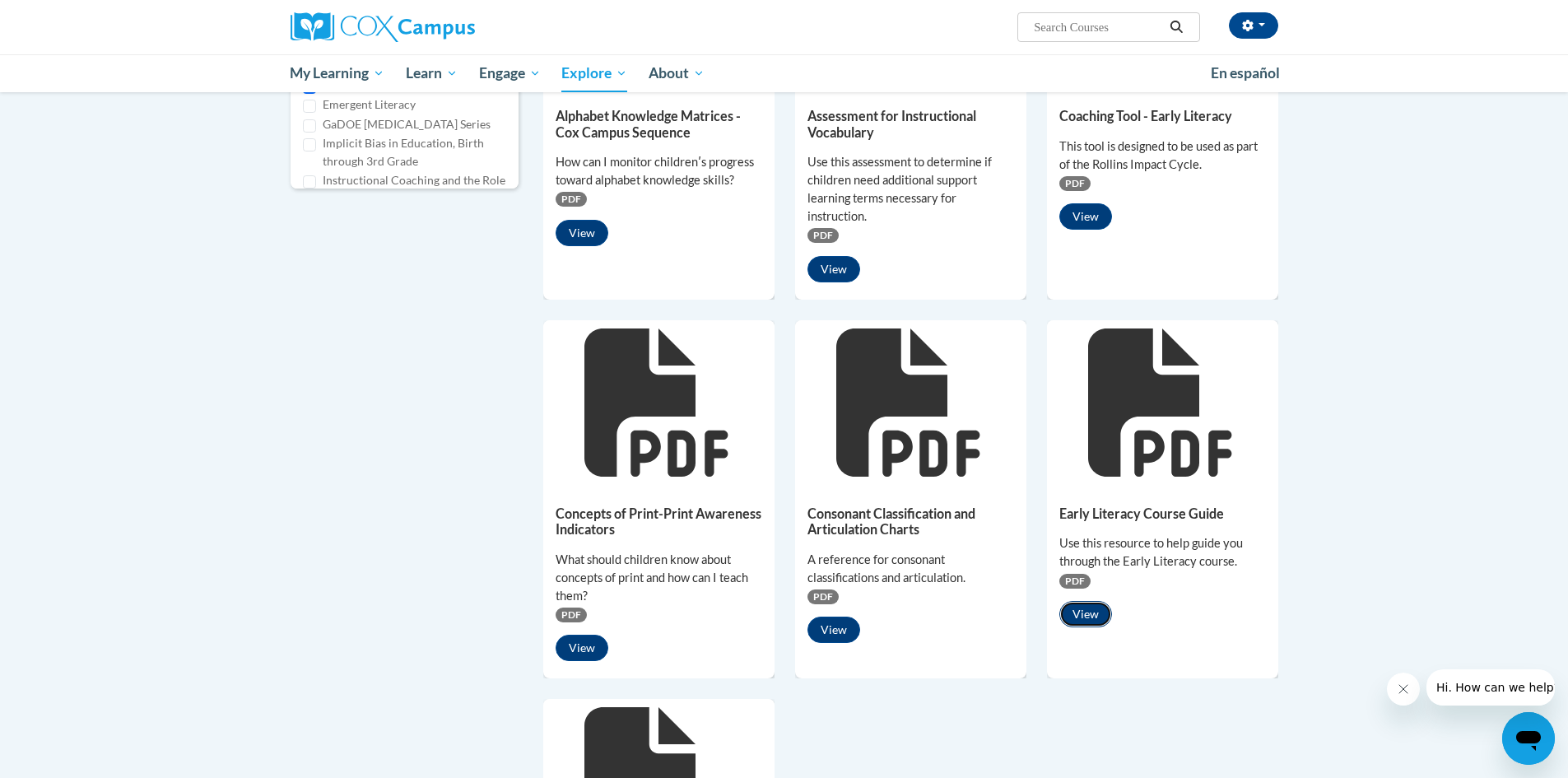
click at [1085, 617] on button "View" at bounding box center [1086, 614] width 53 height 26
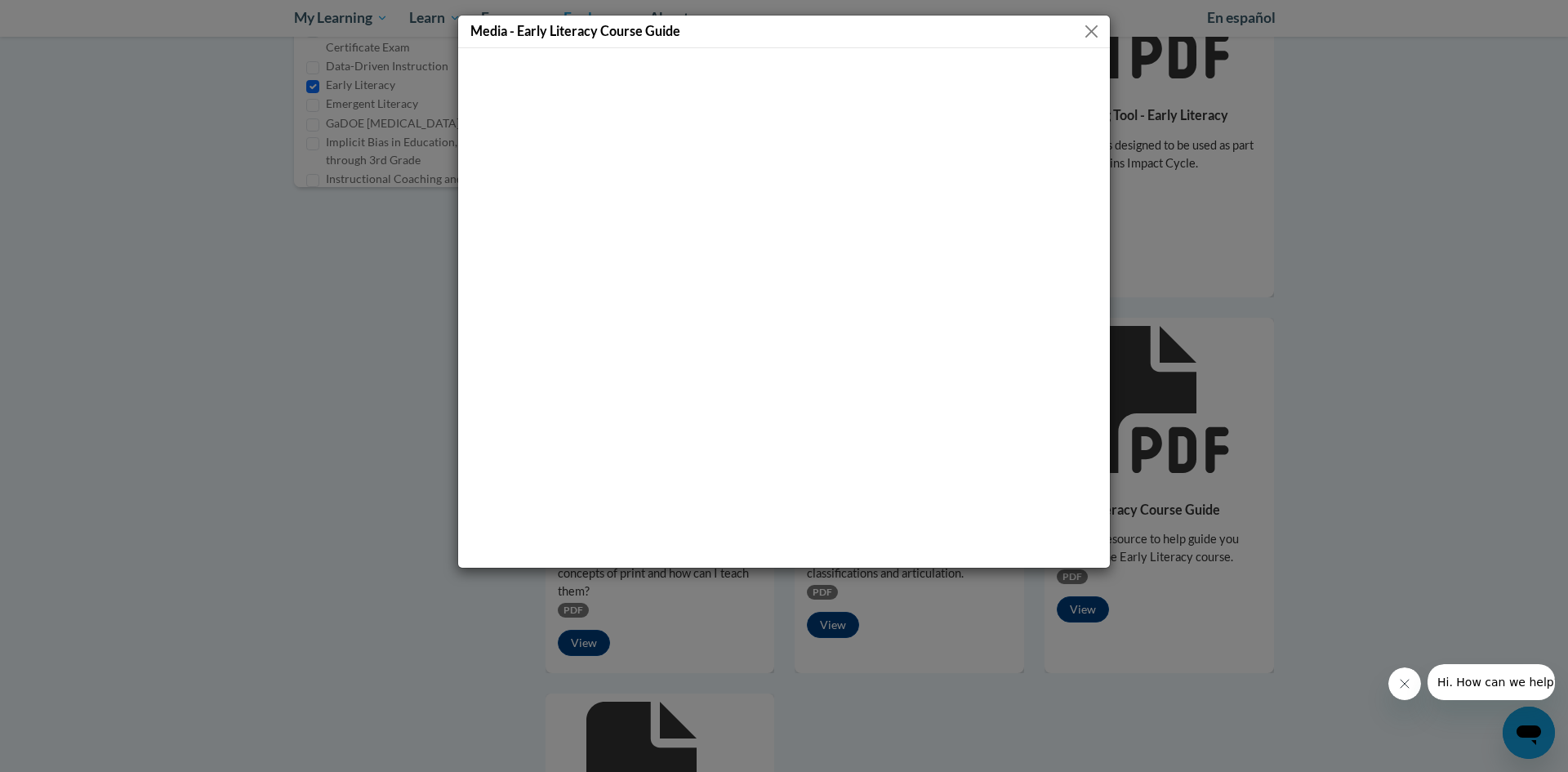
click at [1084, 35] on button "Close" at bounding box center [1091, 31] width 20 height 20
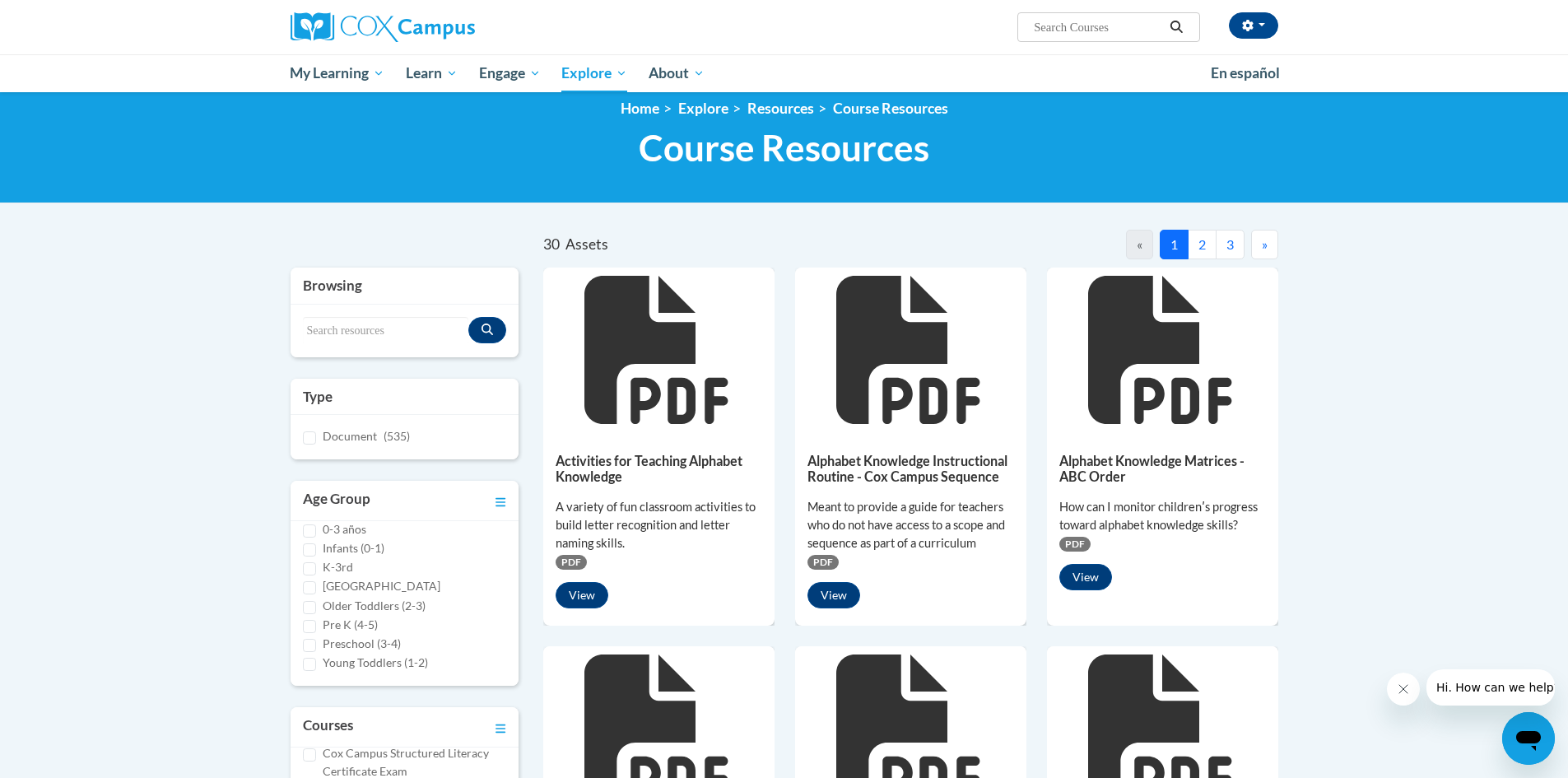
scroll to position [0, 0]
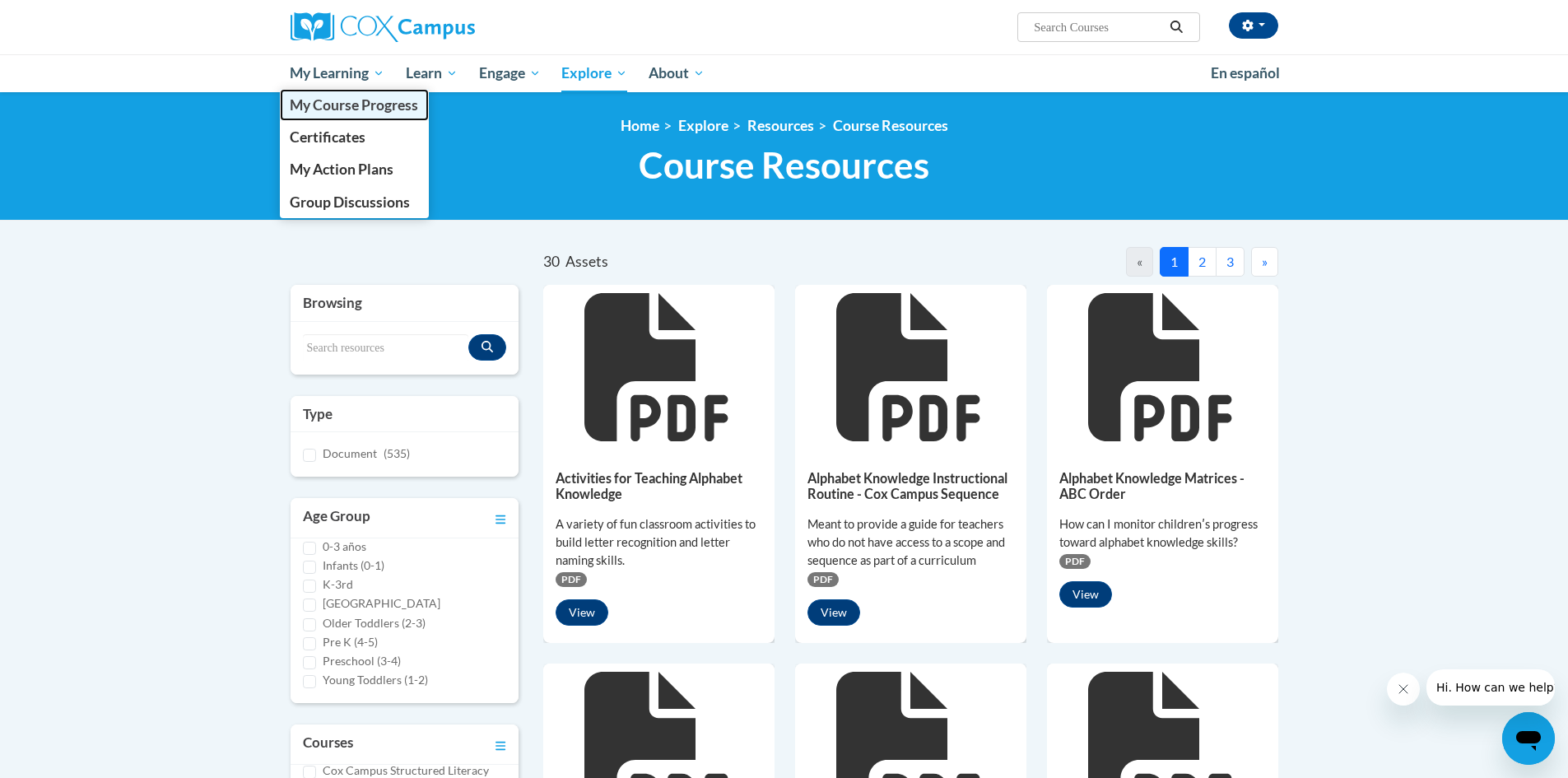
click at [357, 97] on span "My Course Progress" at bounding box center [354, 105] width 129 height 17
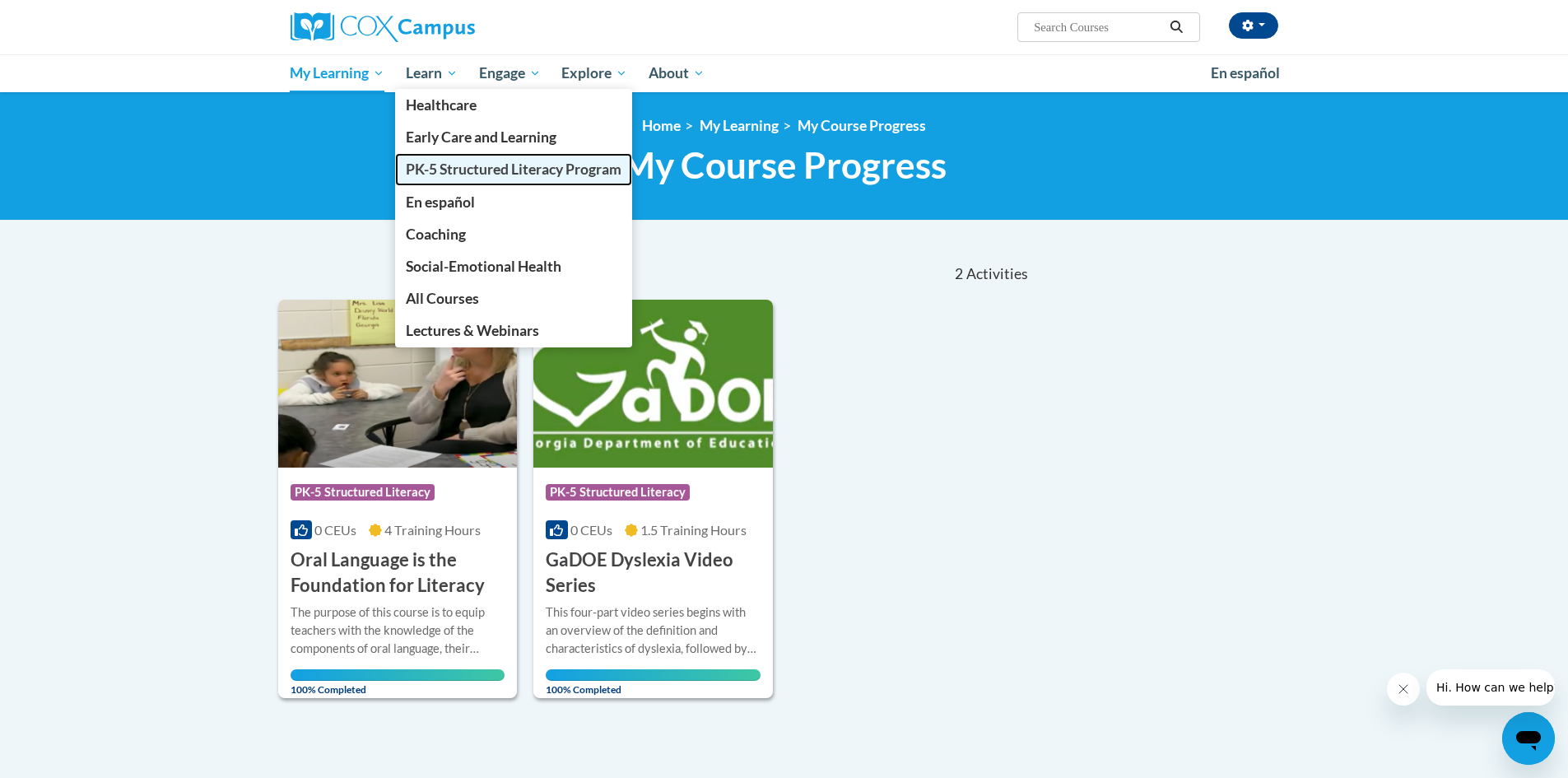
click at [453, 171] on span "PK-5 Structured Literacy Program" at bounding box center [513, 169] width 216 height 17
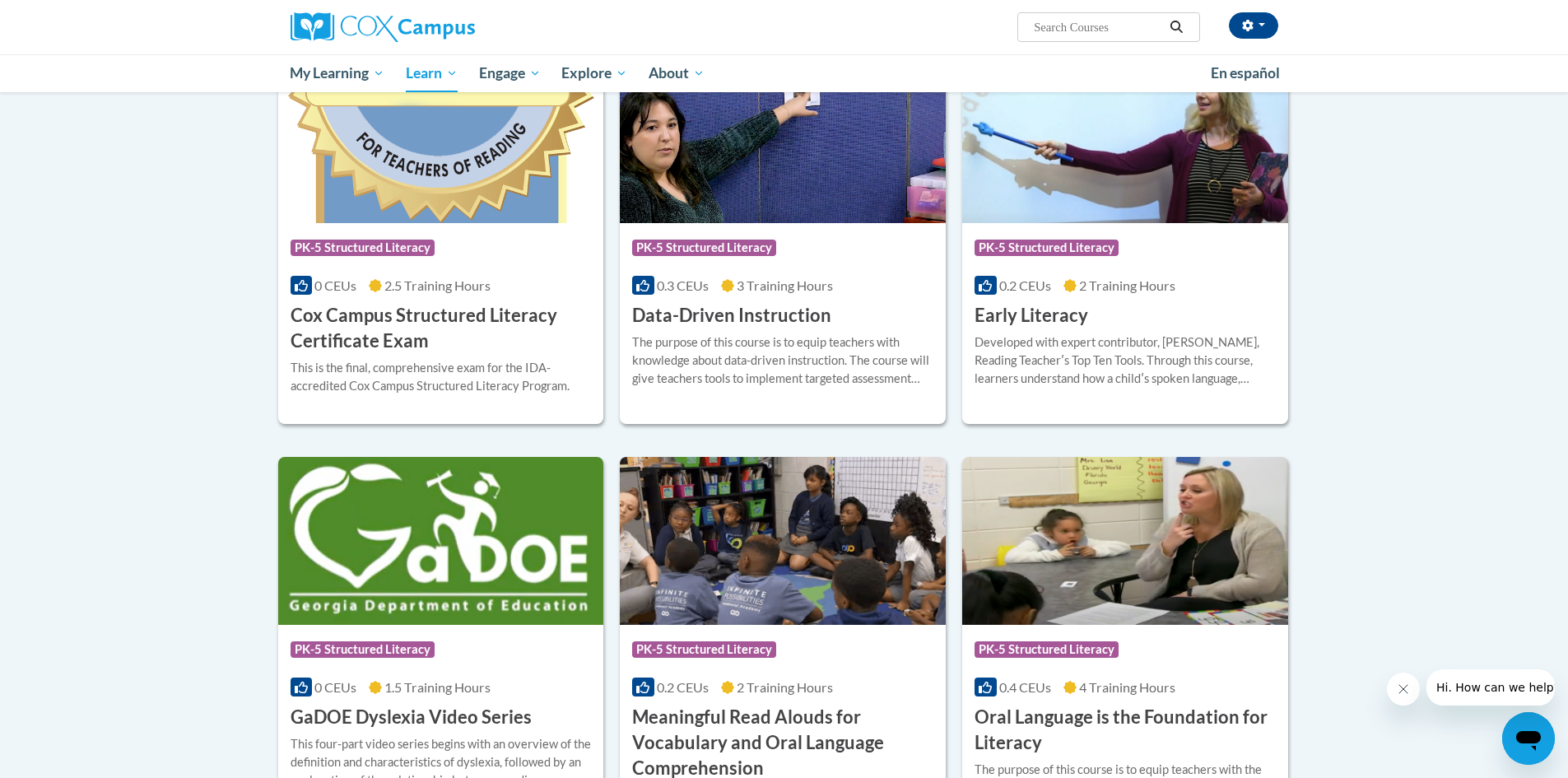
scroll to position [576, 0]
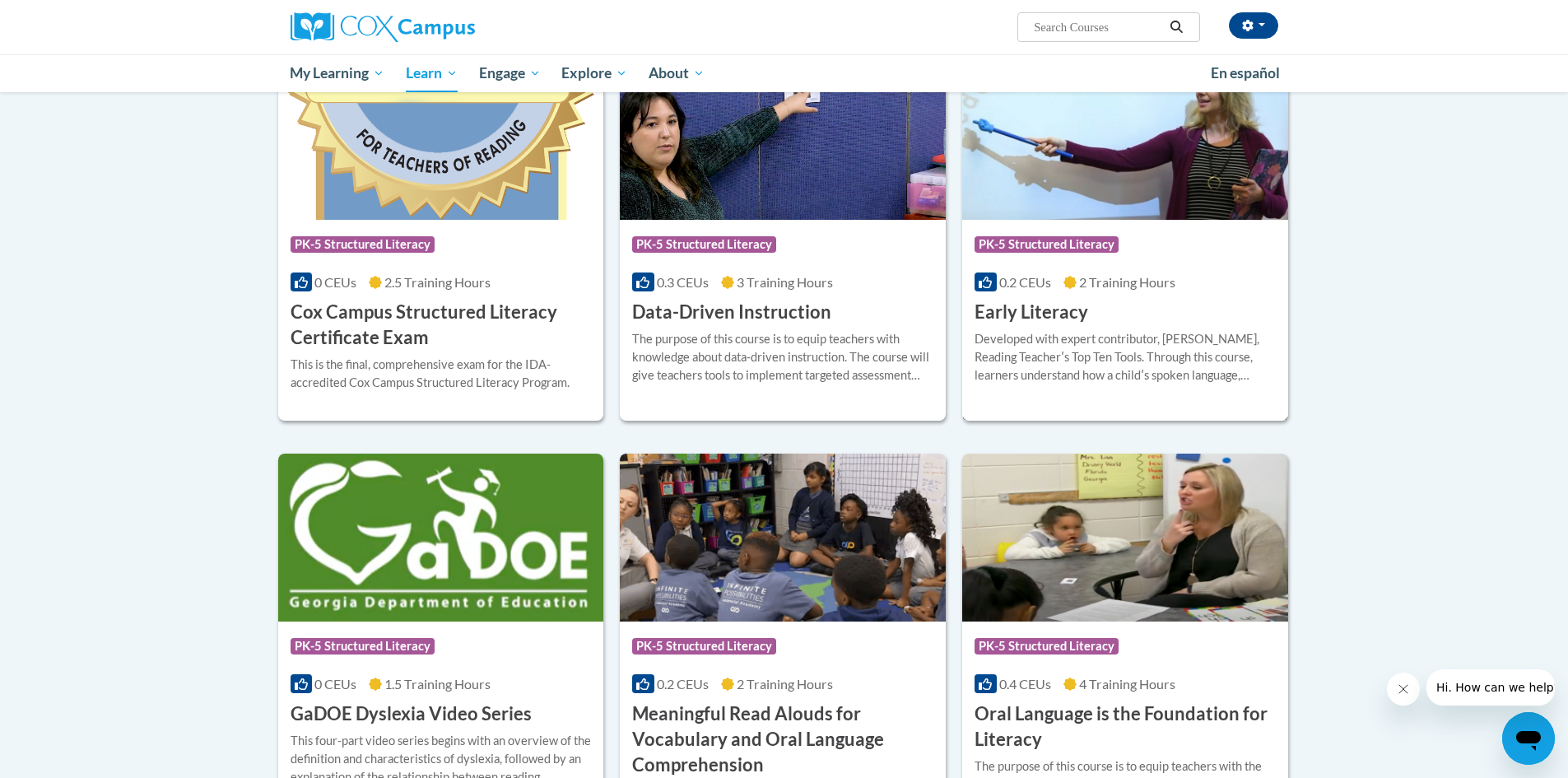
click at [1046, 301] on h3 "Early Literacy" at bounding box center [1031, 312] width 114 height 25
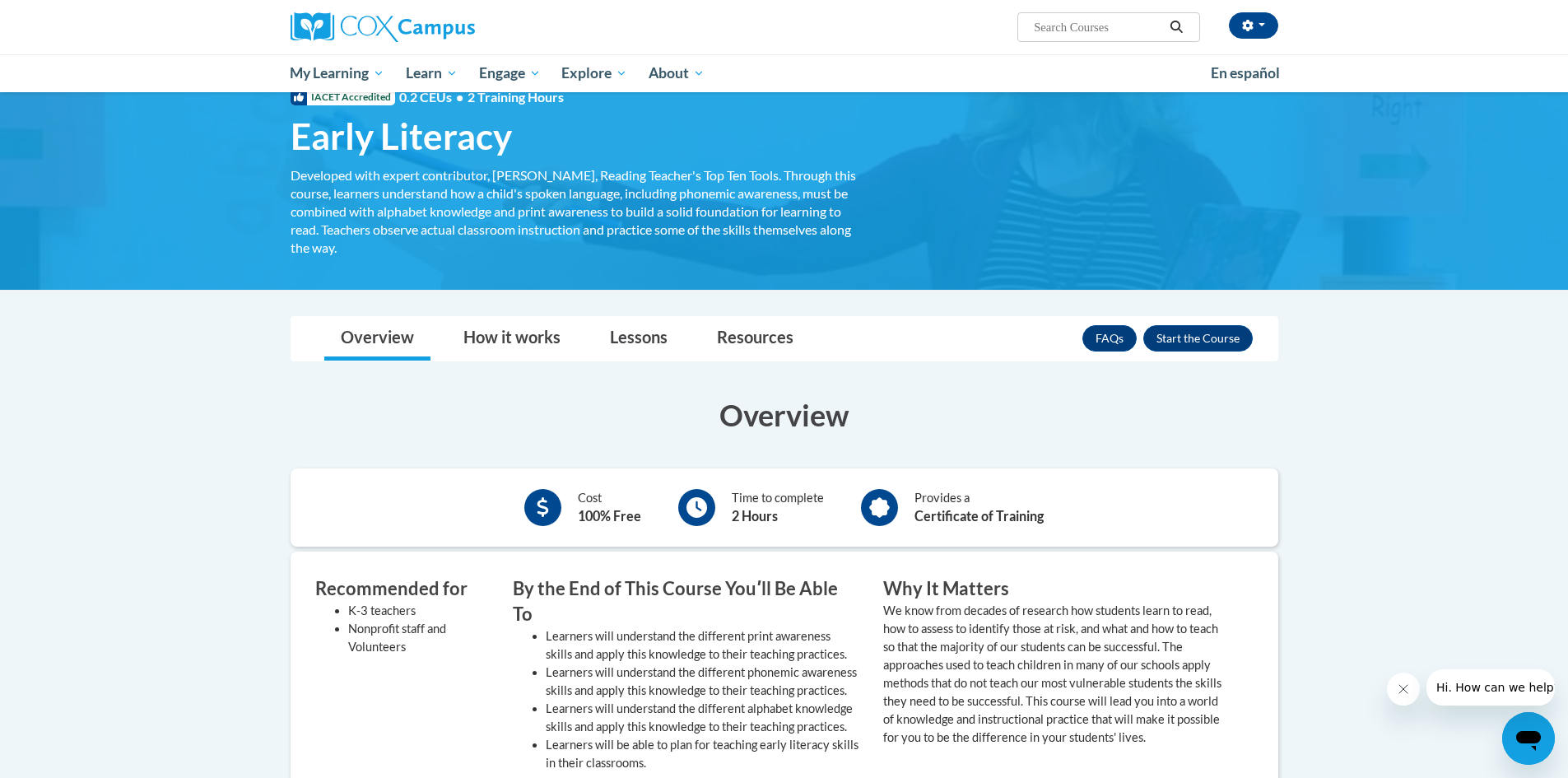
scroll to position [246, 0]
